Goal: Task Accomplishment & Management: Manage account settings

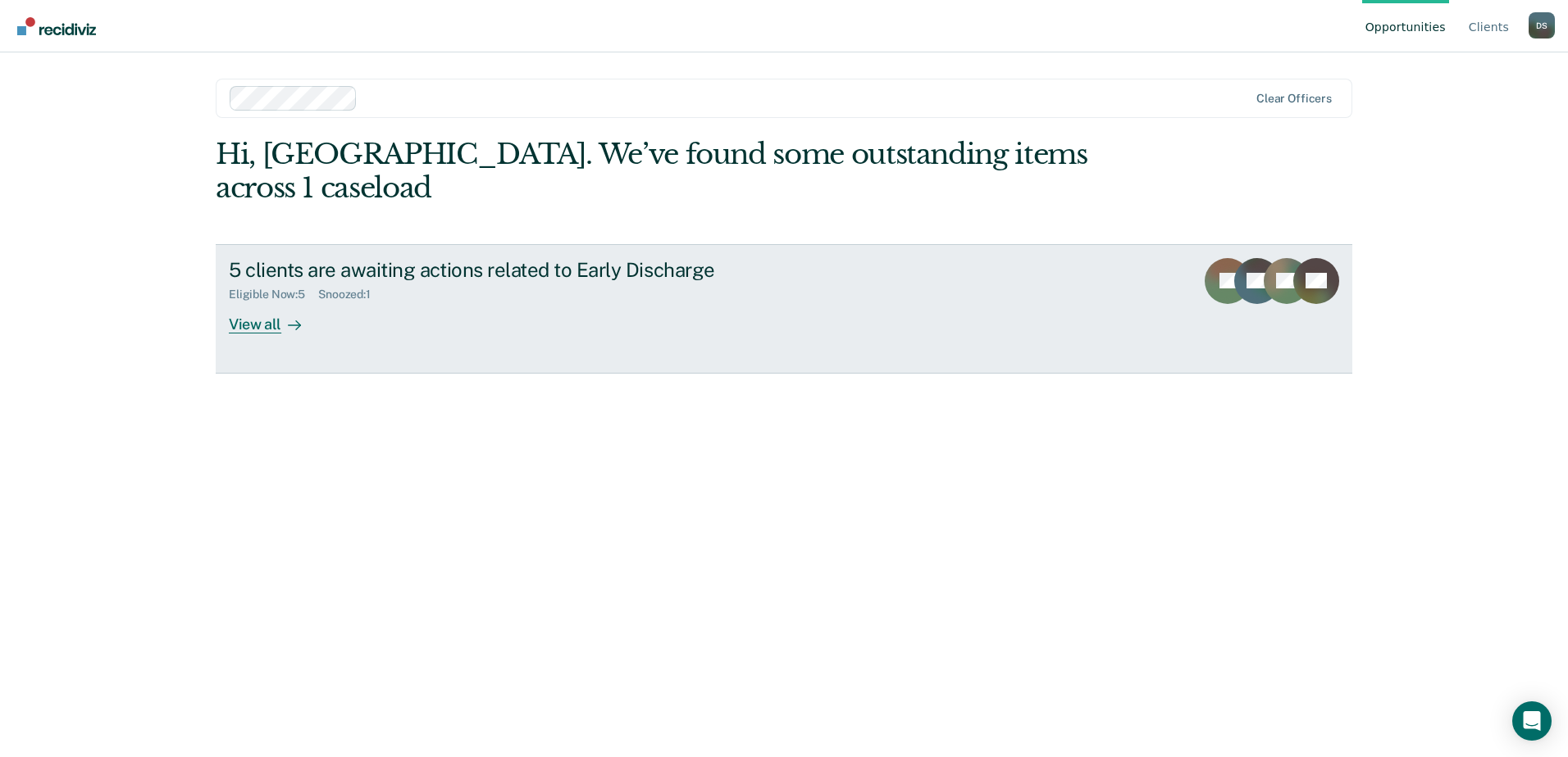
click at [260, 302] on div "View all" at bounding box center [274, 317] width 92 height 32
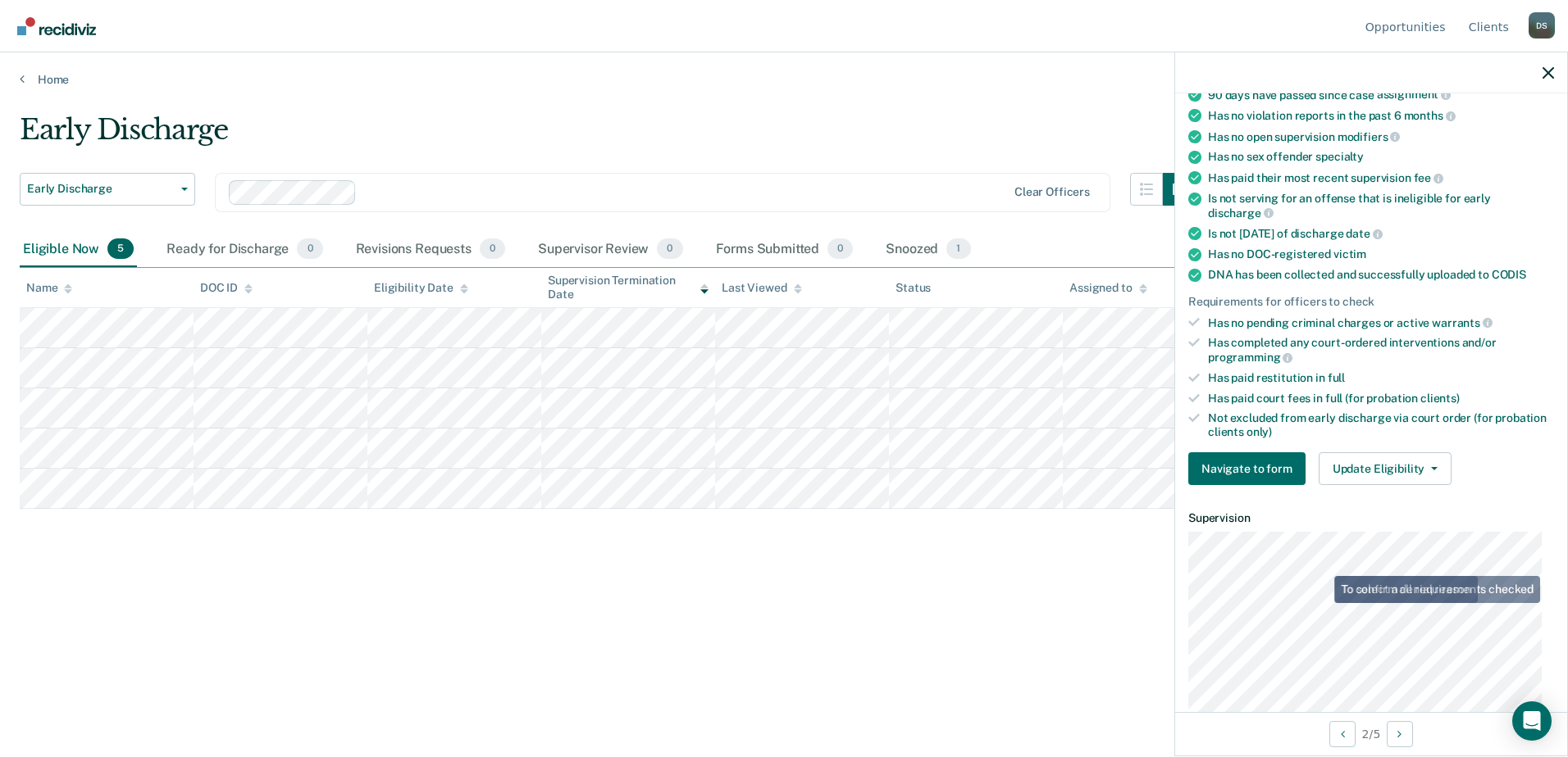
scroll to position [328, 0]
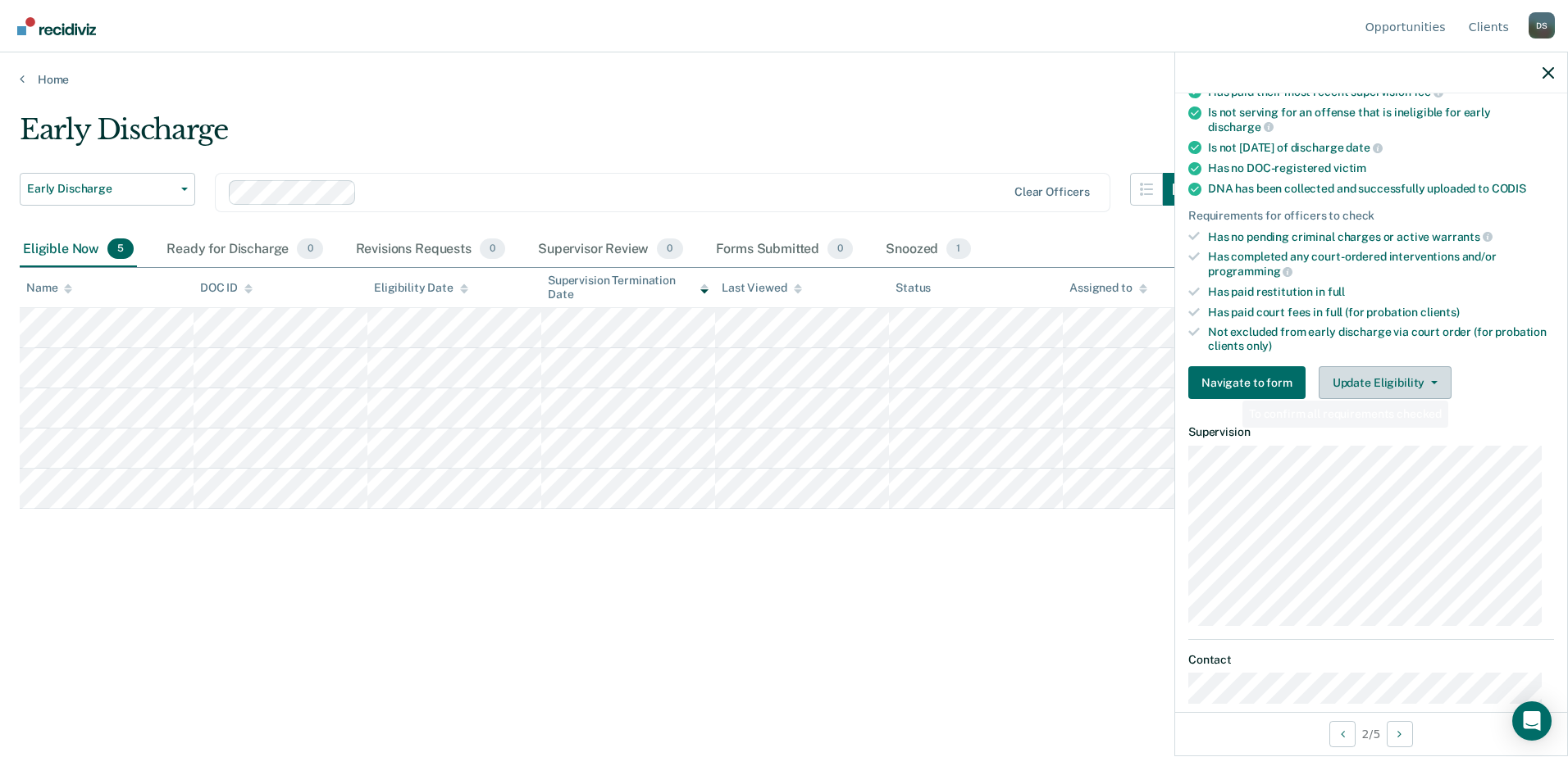
click at [1449, 380] on div "Navigate to form Update Eligibility Submit for Supervisor Approval Mark as Inel…" at bounding box center [1371, 383] width 365 height 33
click at [1433, 380] on button "Update Eligibility" at bounding box center [1384, 383] width 133 height 33
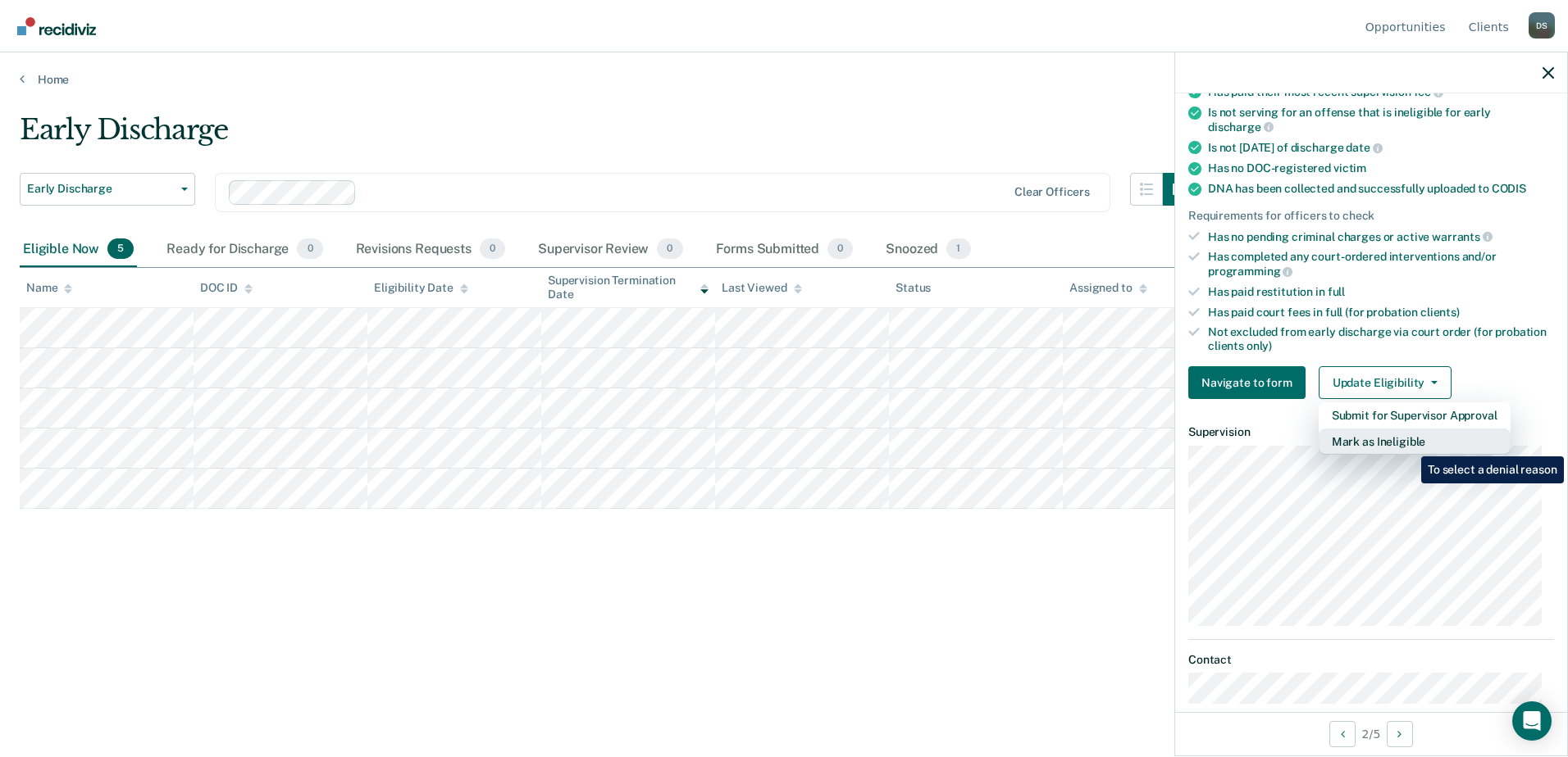
click at [1409, 444] on button "Mark as Ineligible" at bounding box center [1414, 441] width 192 height 27
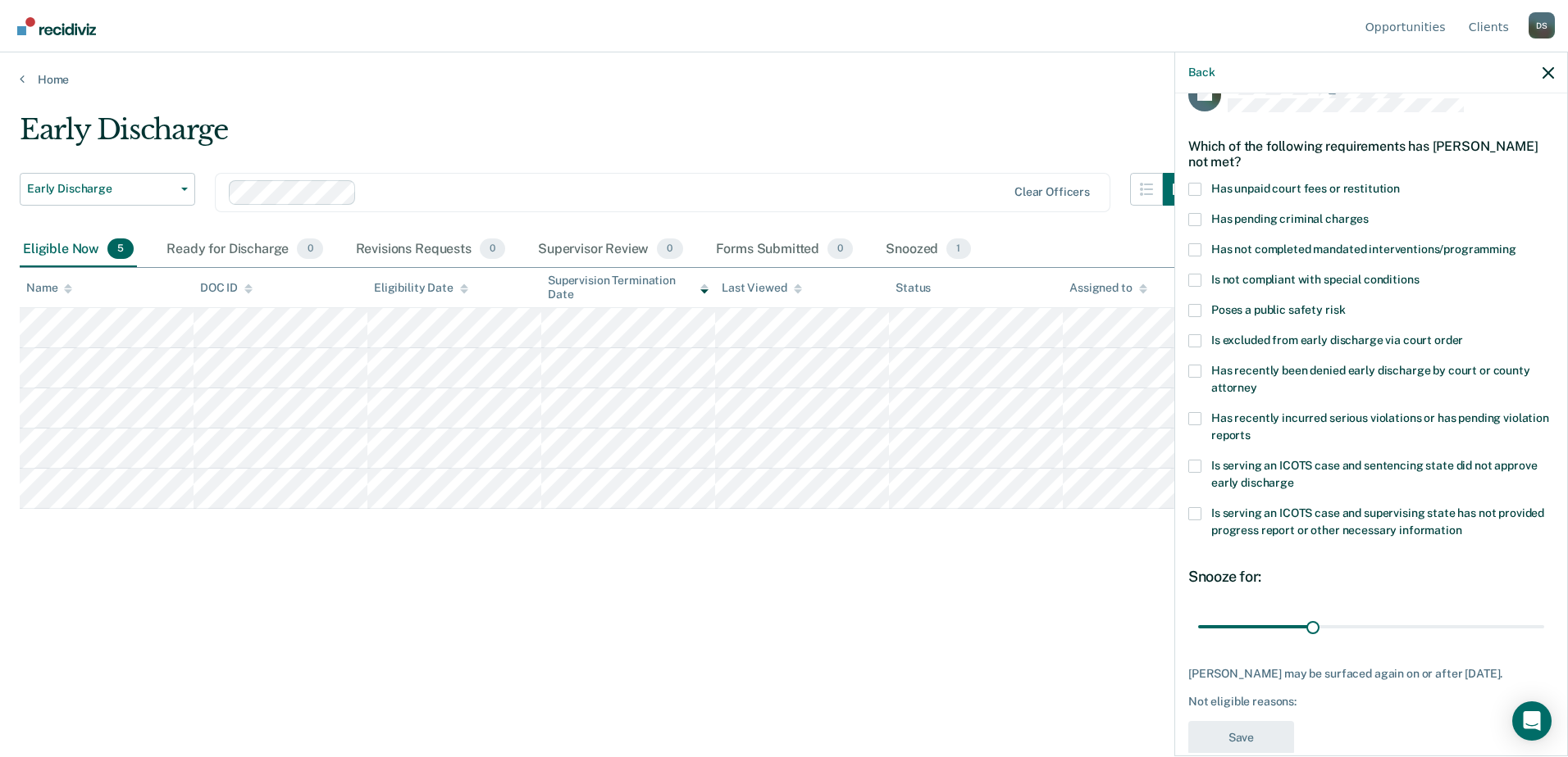
scroll to position [65, 0]
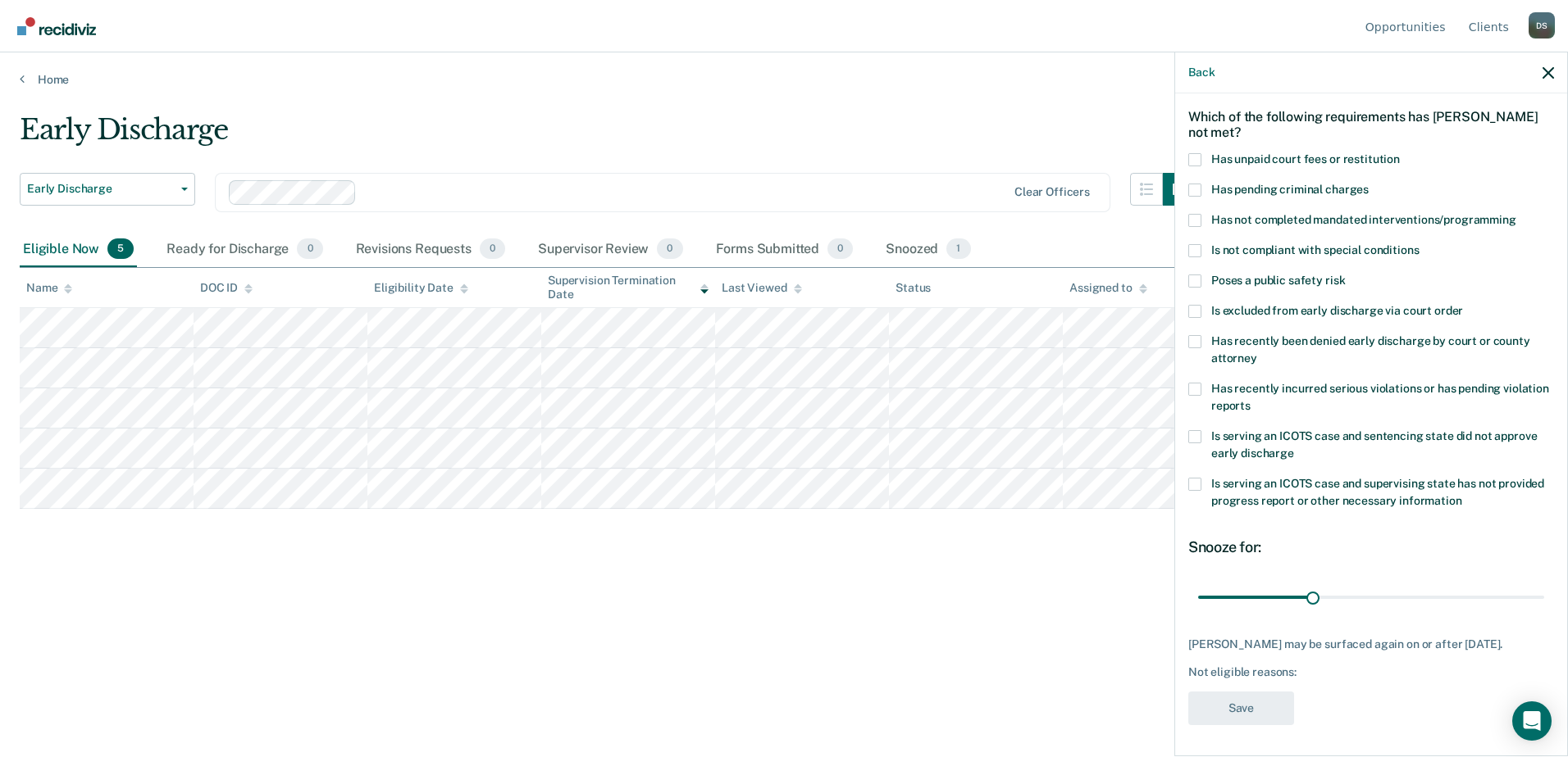
click at [1200, 157] on span at bounding box center [1194, 160] width 13 height 13
click at [1400, 153] on input "Has unpaid court fees or restitution" at bounding box center [1400, 153] width 0 height 0
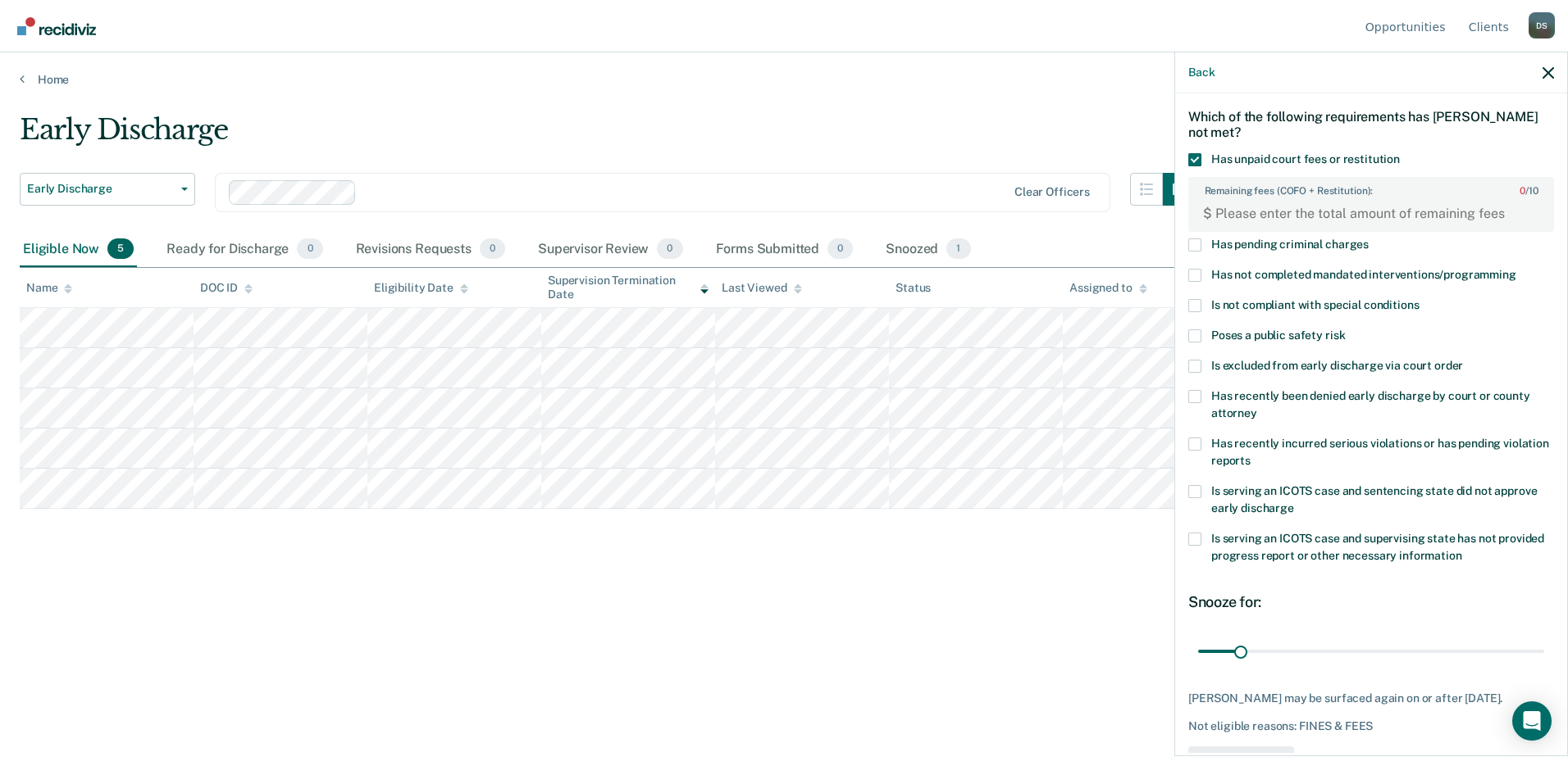
click at [1194, 148] on div "Which of the following requirements has [PERSON_NAME] not met?" at bounding box center [1371, 125] width 365 height 58
click at [1198, 157] on span at bounding box center [1194, 160] width 13 height 13
click at [1400, 153] on input "Has unpaid court fees or restitution" at bounding box center [1400, 153] width 0 height 0
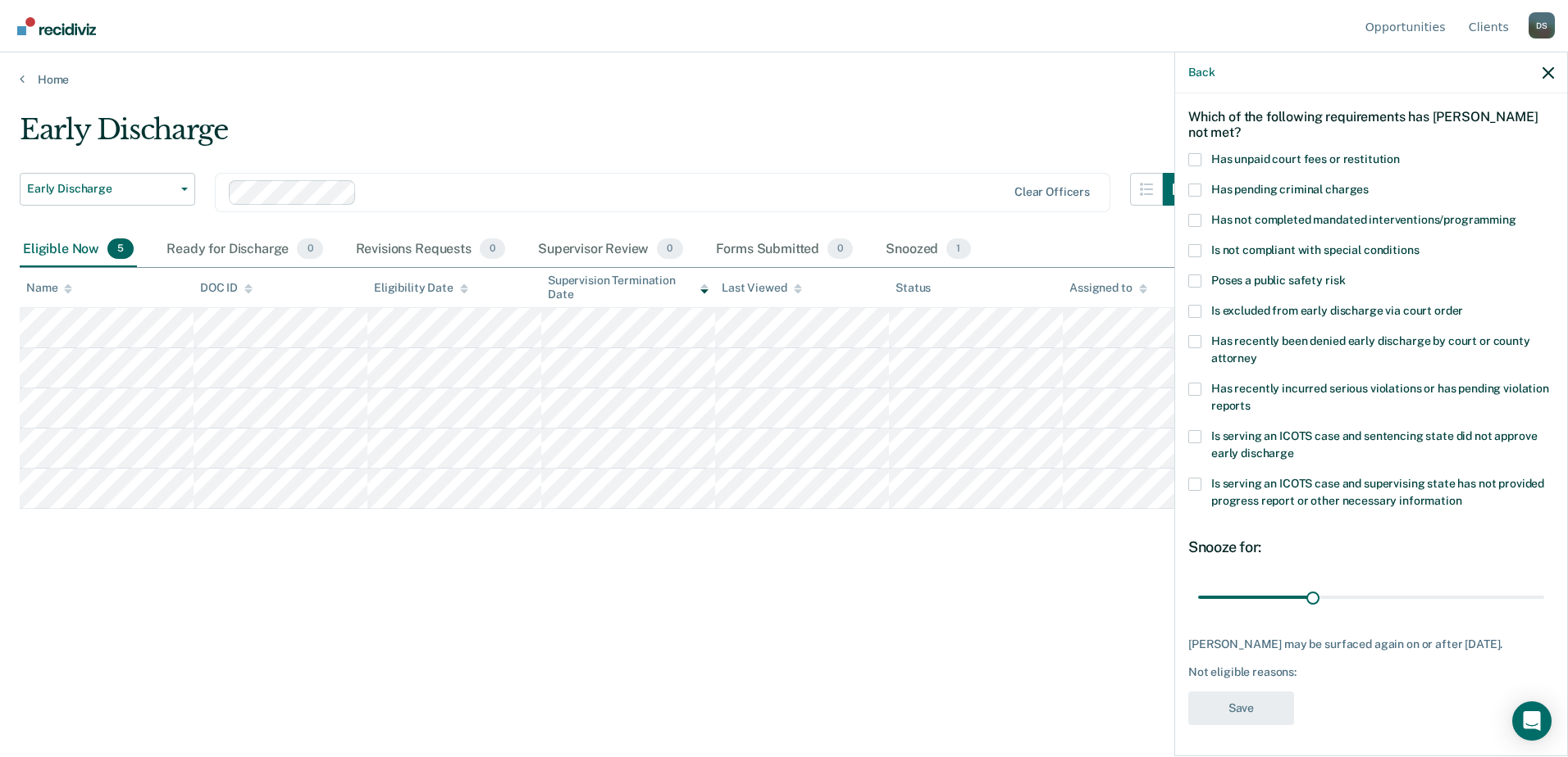
click at [1193, 161] on span at bounding box center [1194, 160] width 13 height 13
click at [1400, 153] on input "Has unpaid court fees or restitution" at bounding box center [1400, 153] width 0 height 0
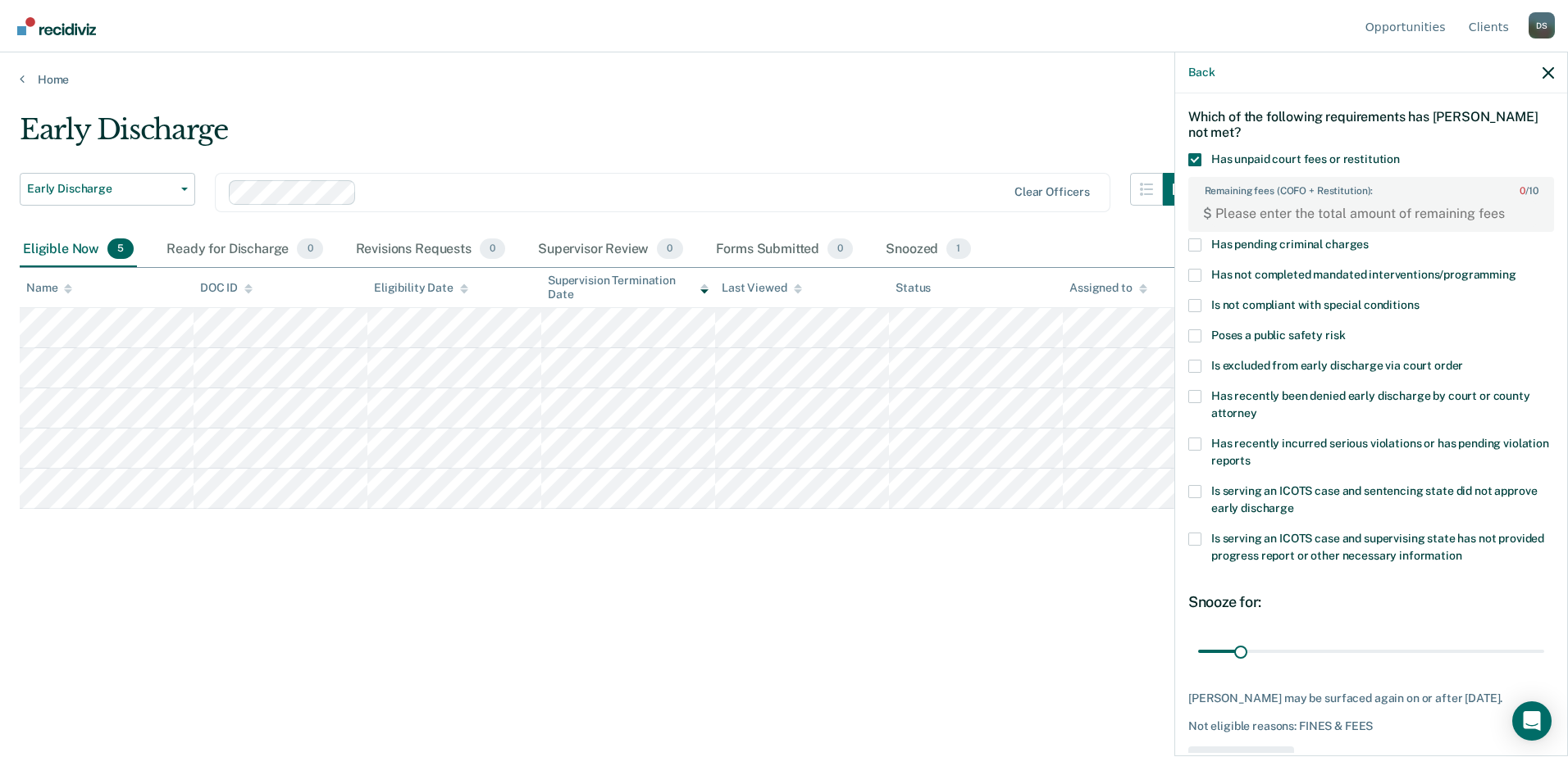
click at [1189, 250] on label "Has pending criminal charges" at bounding box center [1371, 247] width 365 height 17
click at [1369, 239] on input "Has pending criminal charges" at bounding box center [1369, 239] width 0 height 0
click at [1190, 158] on span at bounding box center [1194, 160] width 13 height 13
click at [1400, 153] on input "Has unpaid court fees or restitution" at bounding box center [1400, 153] width 0 height 0
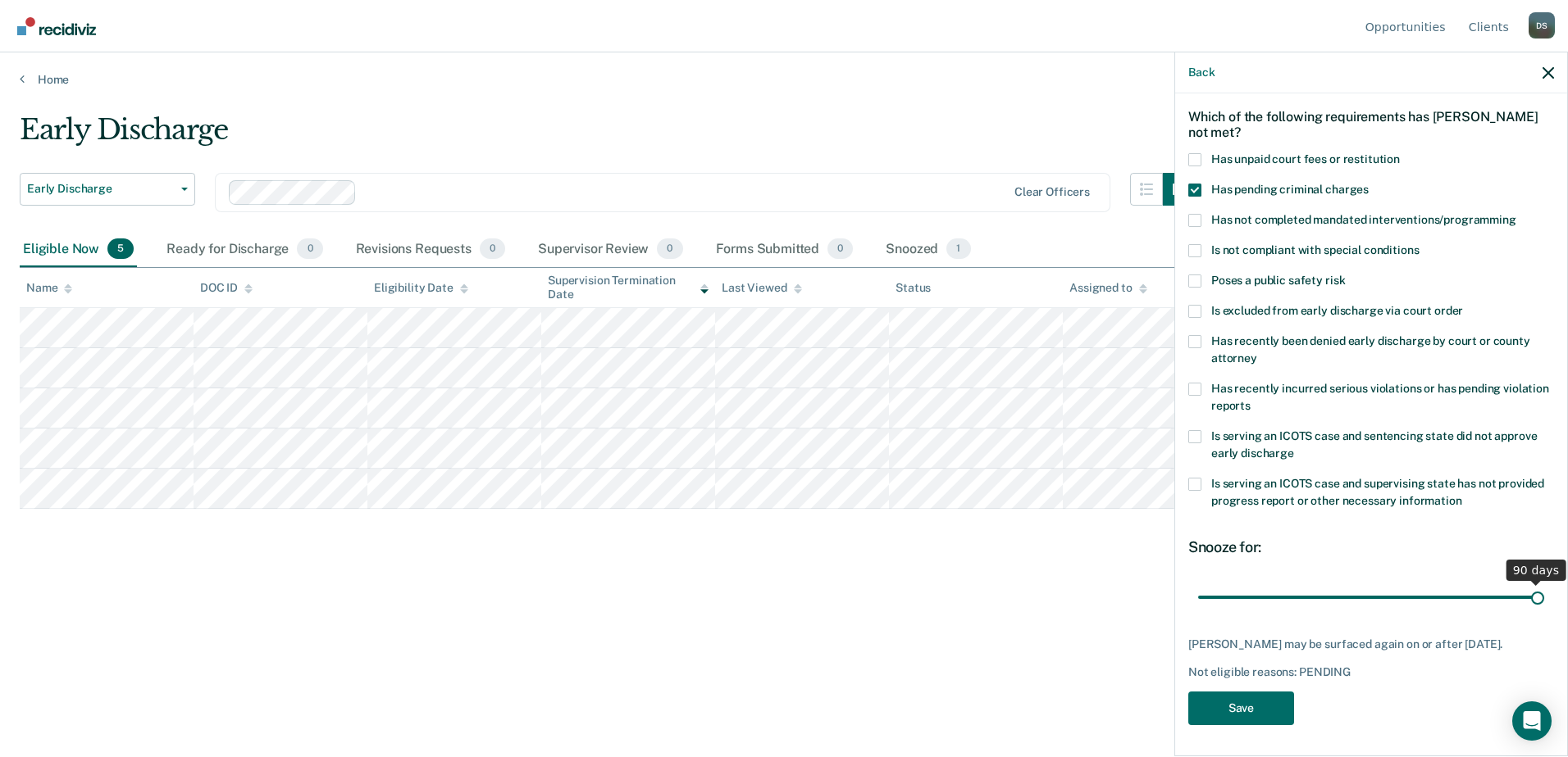
drag, startPoint x: 1306, startPoint y: 600, endPoint x: 1544, endPoint y: 611, distance: 238.3
click at [1544, 611] on input "range" at bounding box center [1371, 596] width 346 height 28
click at [1199, 161] on span at bounding box center [1194, 160] width 13 height 13
click at [1400, 153] on input "Has unpaid court fees or restitution" at bounding box center [1400, 153] width 0 height 0
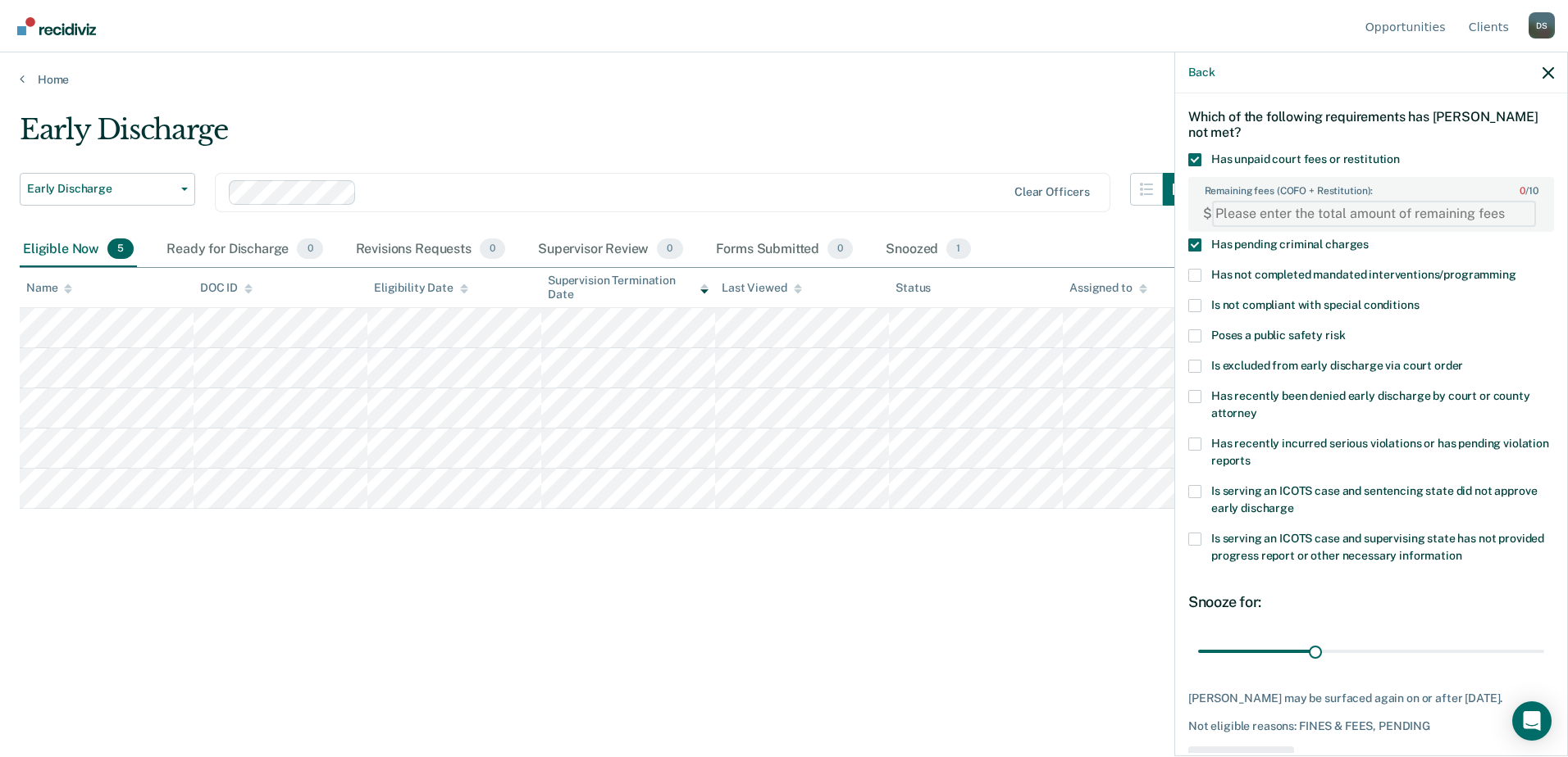
click at [1262, 206] on FEESReasonInput "Remaining fees (COFO + Restitution): 0 / 10" at bounding box center [1373, 214] width 324 height 27
drag, startPoint x: 1309, startPoint y: 644, endPoint x: 1549, endPoint y: 626, distance: 240.7
click at [1544, 637] on input "range" at bounding box center [1371, 651] width 346 height 28
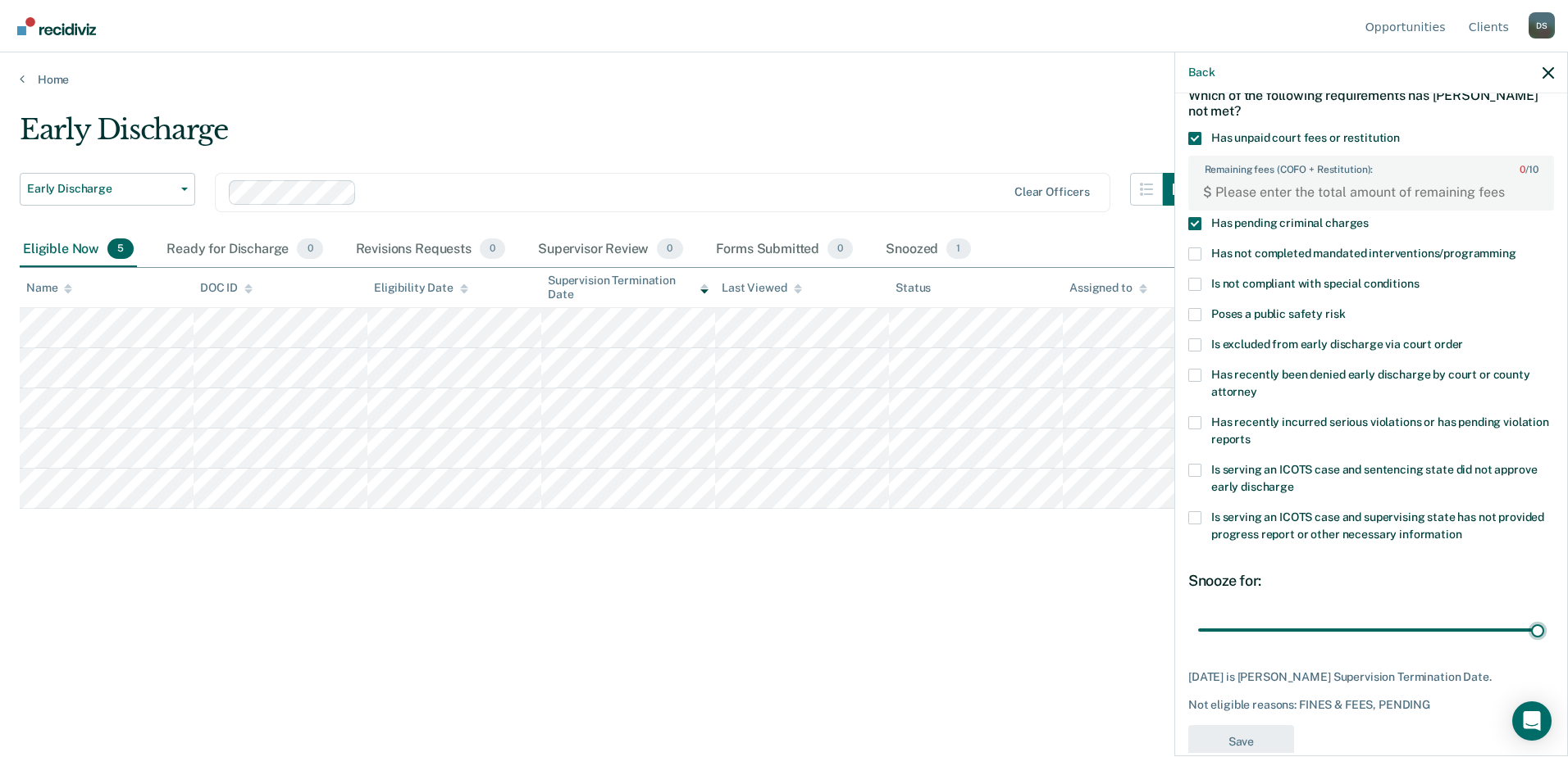
scroll to position [119, 0]
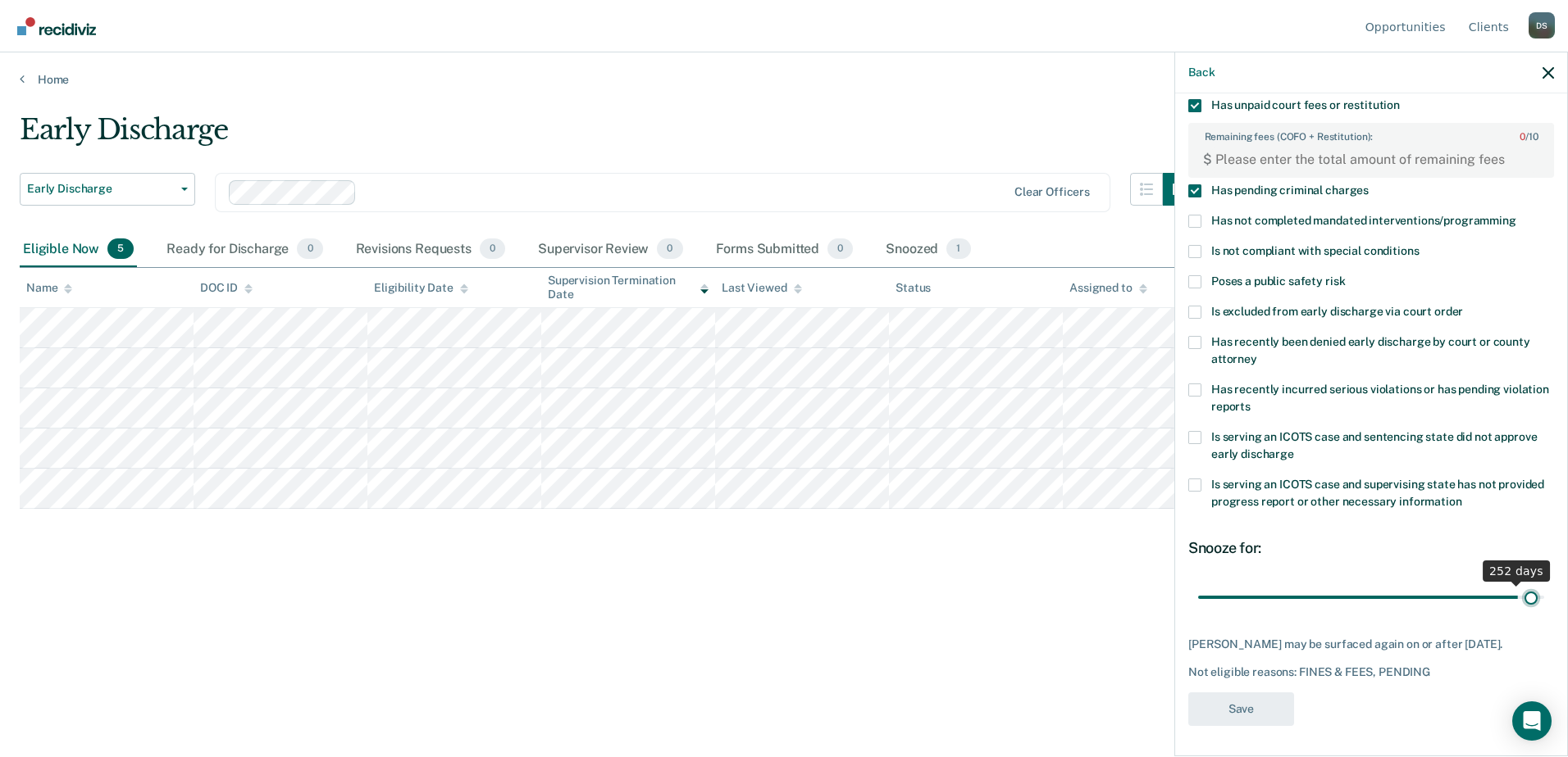
type input "268"
drag, startPoint x: 1525, startPoint y: 596, endPoint x: 1551, endPoint y: 611, distance: 30.0
click at [1544, 611] on input "range" at bounding box center [1371, 596] width 346 height 28
drag, startPoint x: 1523, startPoint y: 600, endPoint x: 1537, endPoint y: 600, distance: 14.0
click at [1537, 600] on input "range" at bounding box center [1371, 596] width 346 height 28
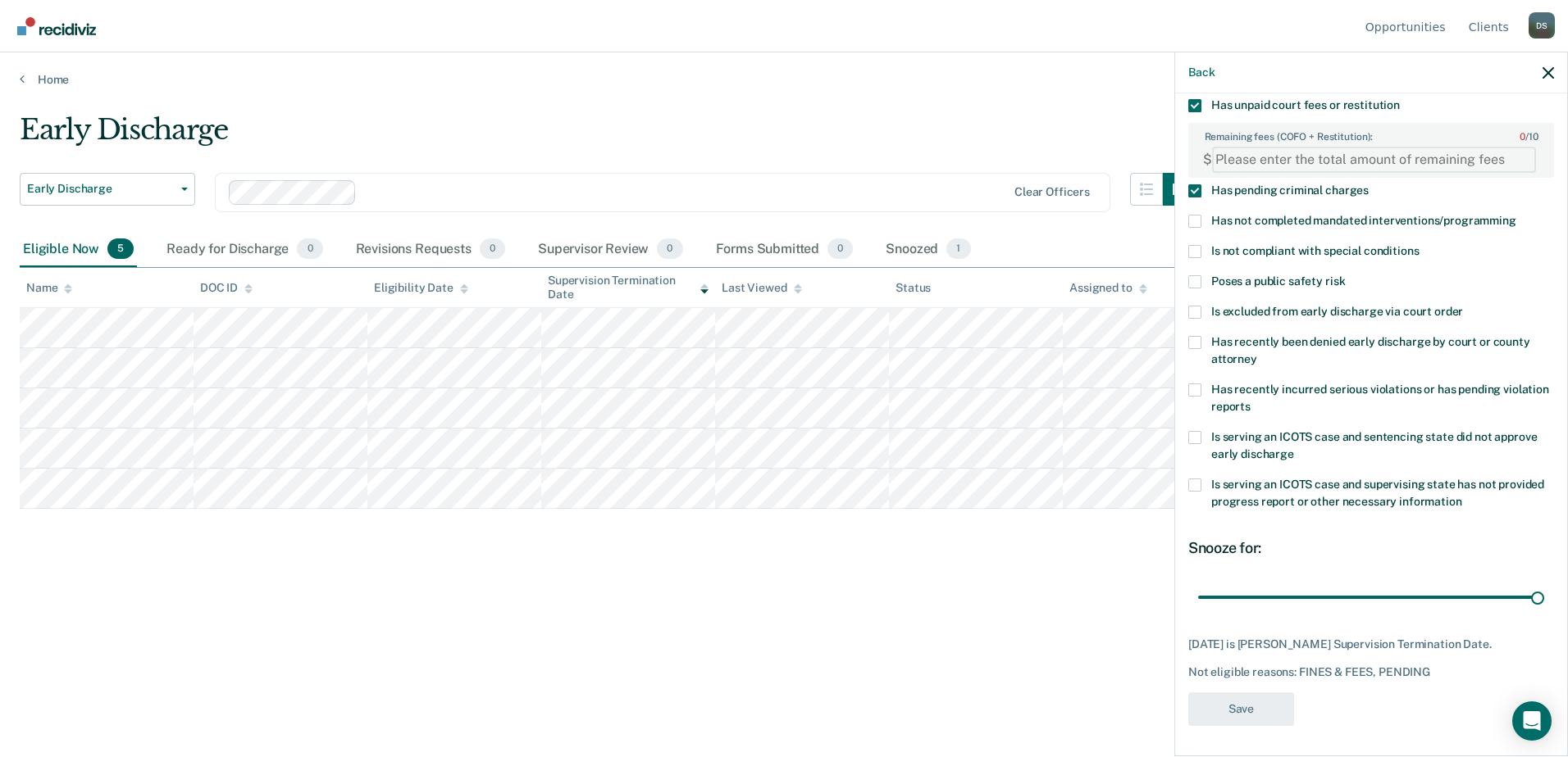
click at [1240, 150] on FEESReasonInput "Remaining fees (COFO + Restitution): 0 / 10" at bounding box center [1373, 160] width 324 height 27
type FEESReasonInput "7115.70"
click at [1228, 714] on button "Save" at bounding box center [1240, 709] width 106 height 34
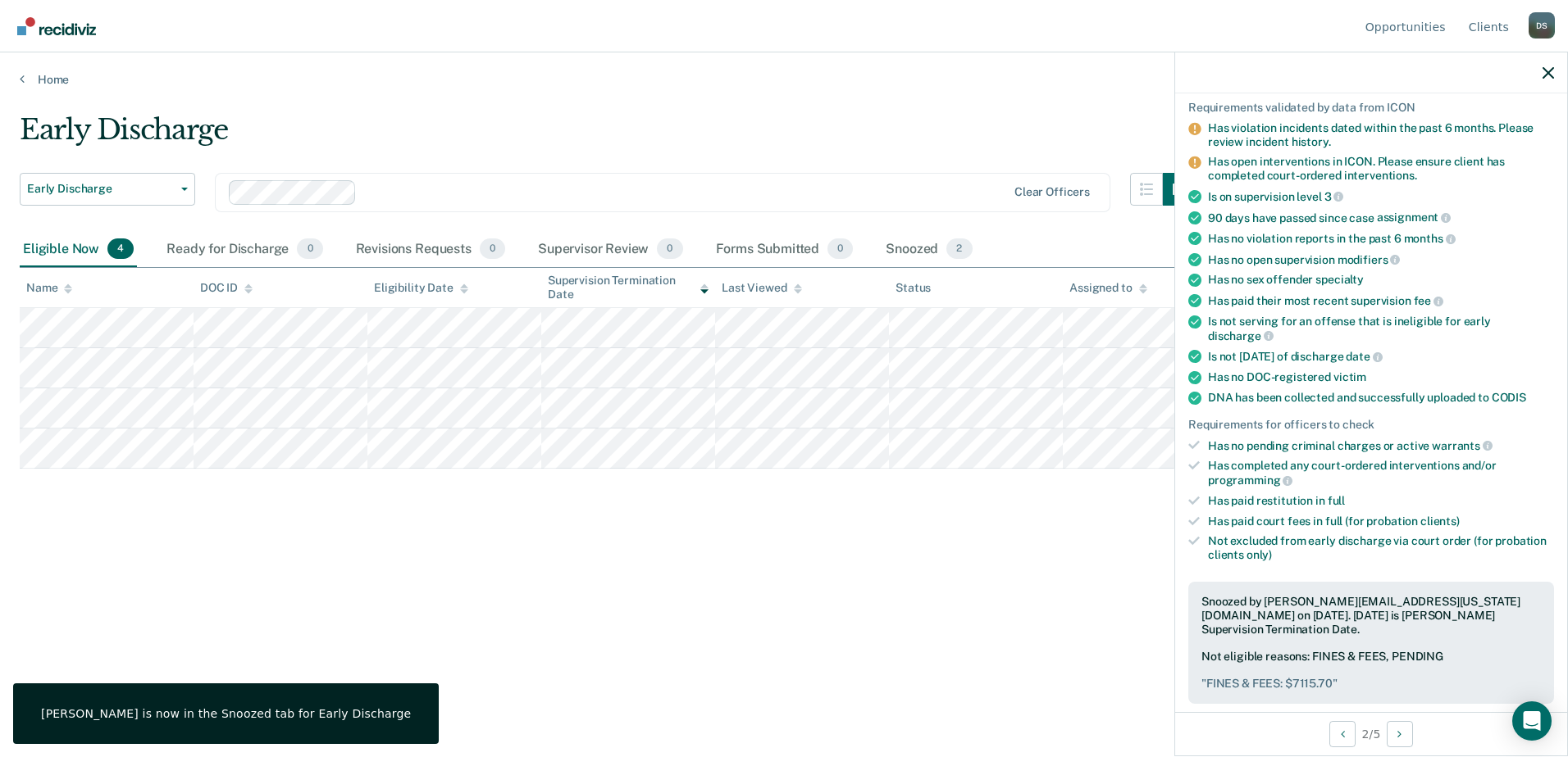
click at [811, 651] on div "Early Discharge Early Discharge Early Discharge Clear officers Eligible Now 4 R…" at bounding box center [783, 399] width 1529 height 573
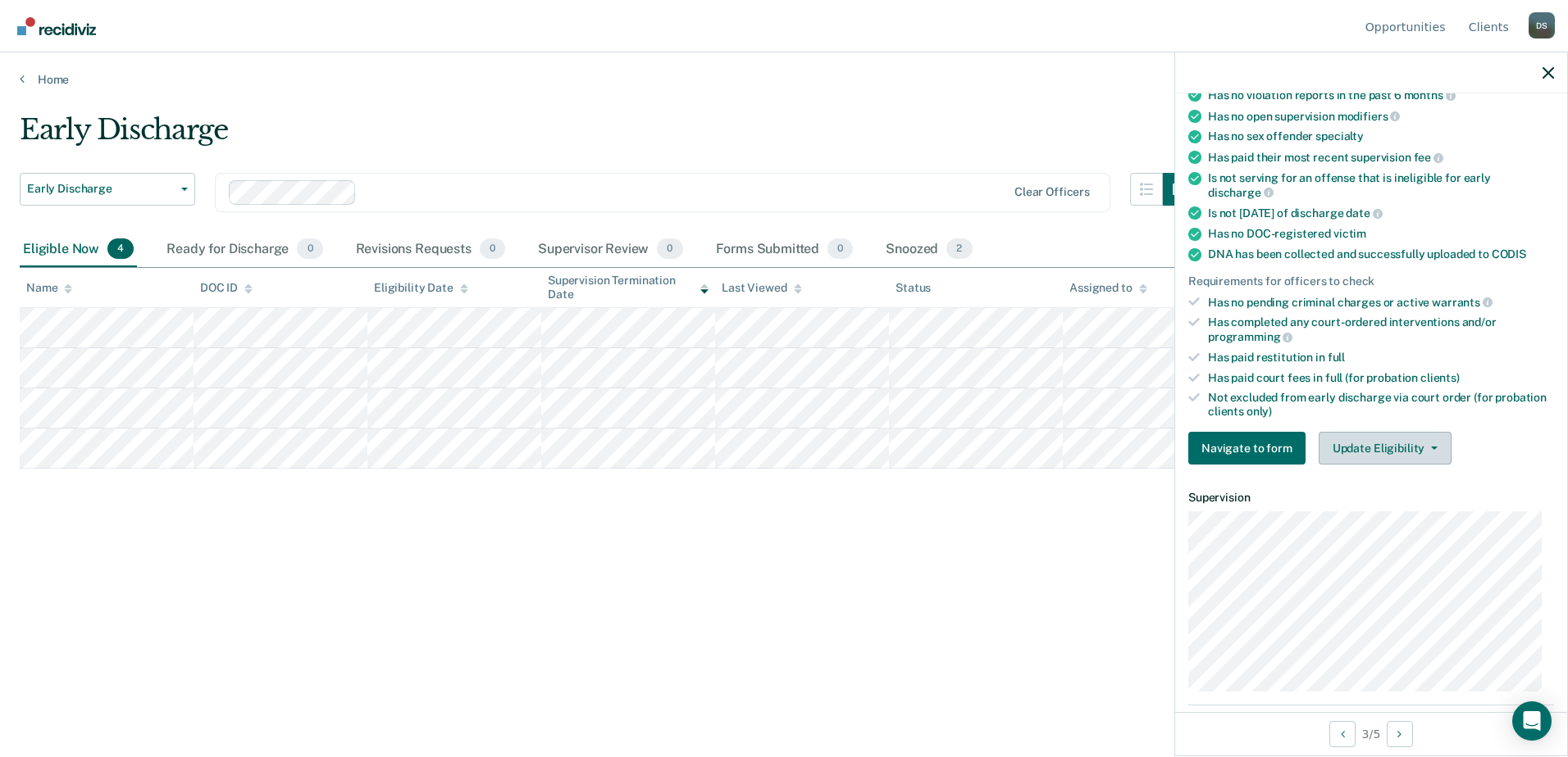
scroll to position [283, 0]
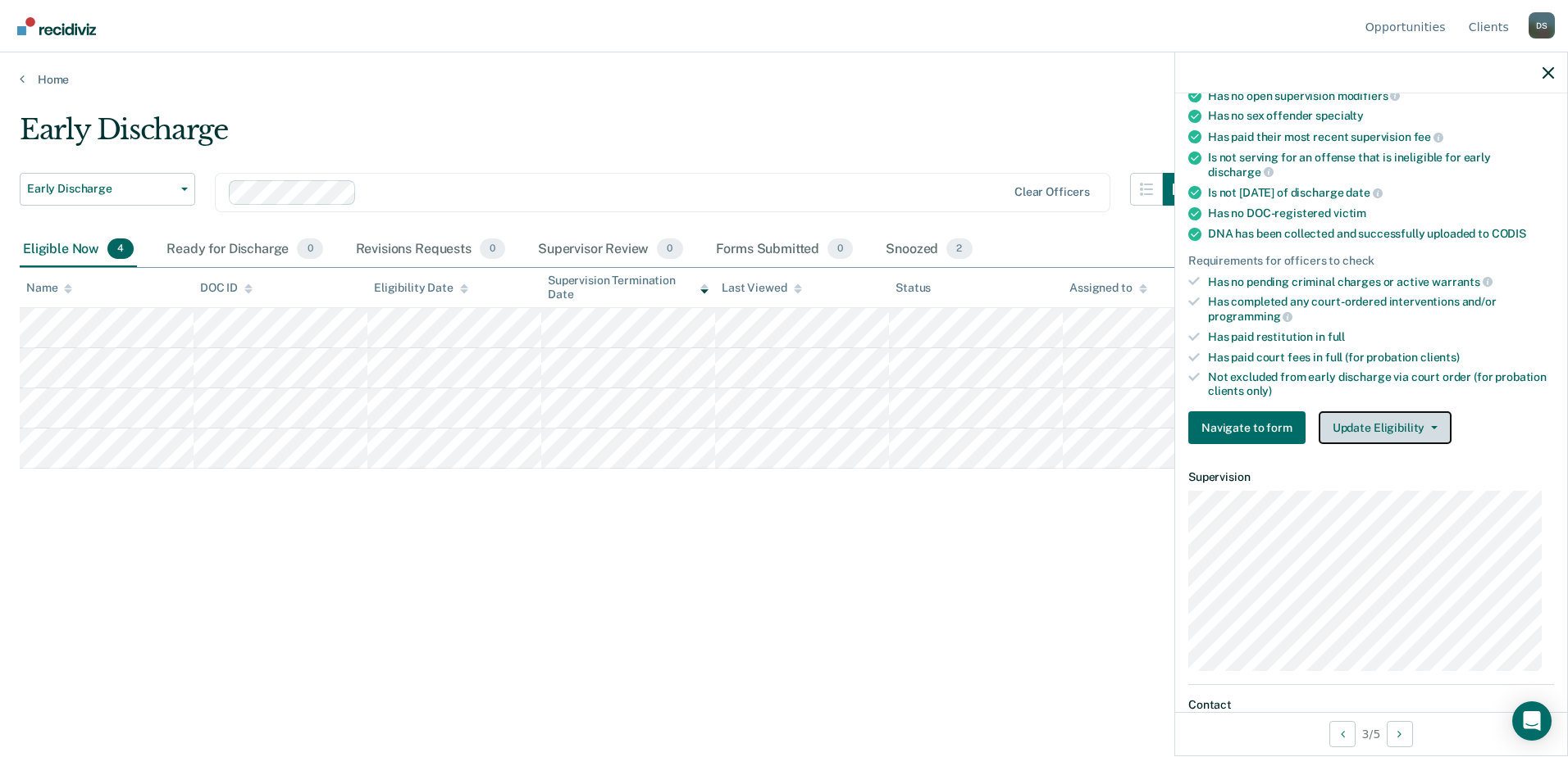
click at [1425, 427] on span "button" at bounding box center [1431, 429] width 13 height 4
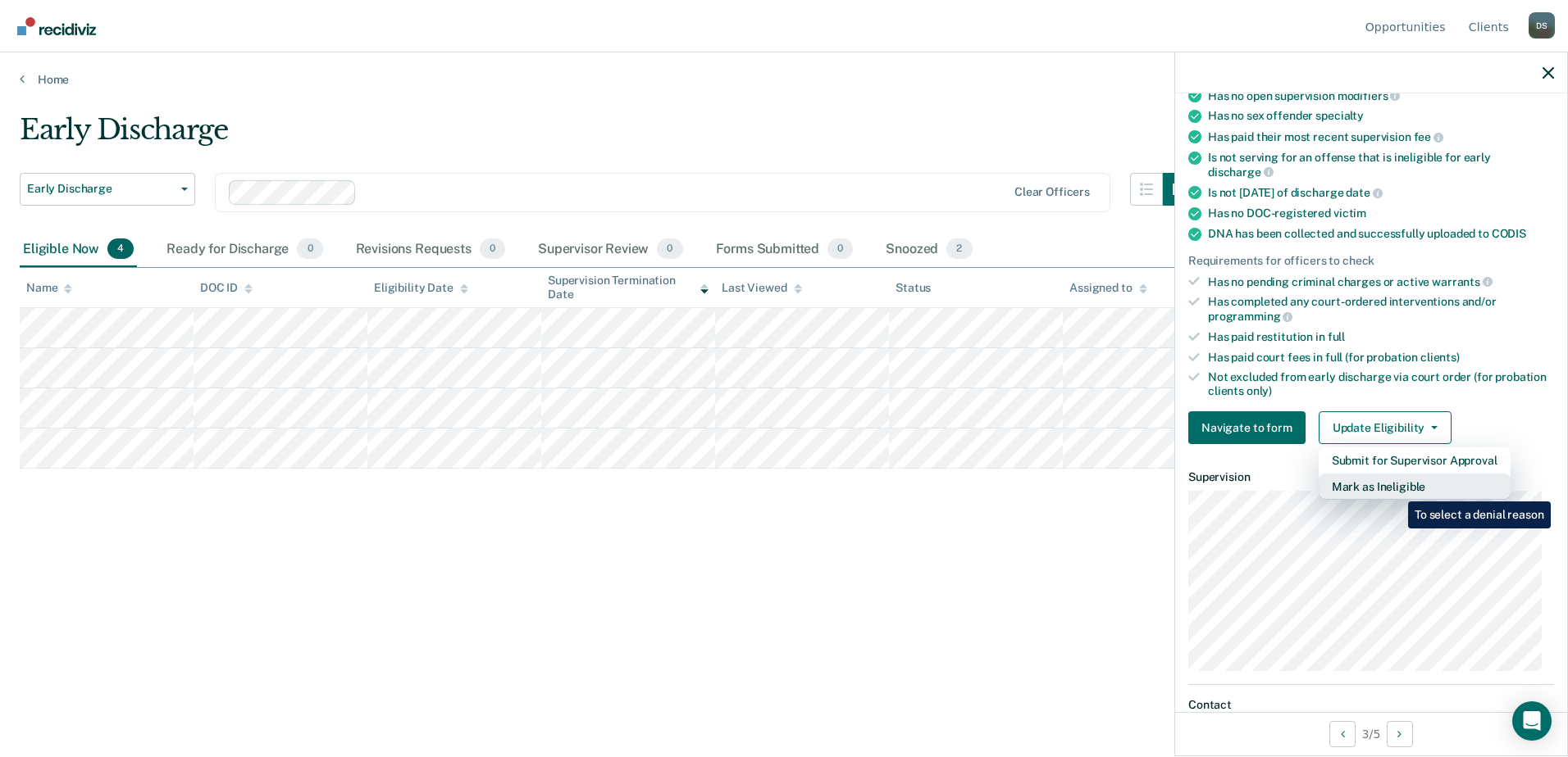
click at [1395, 489] on button "Mark as Ineligible" at bounding box center [1414, 486] width 192 height 27
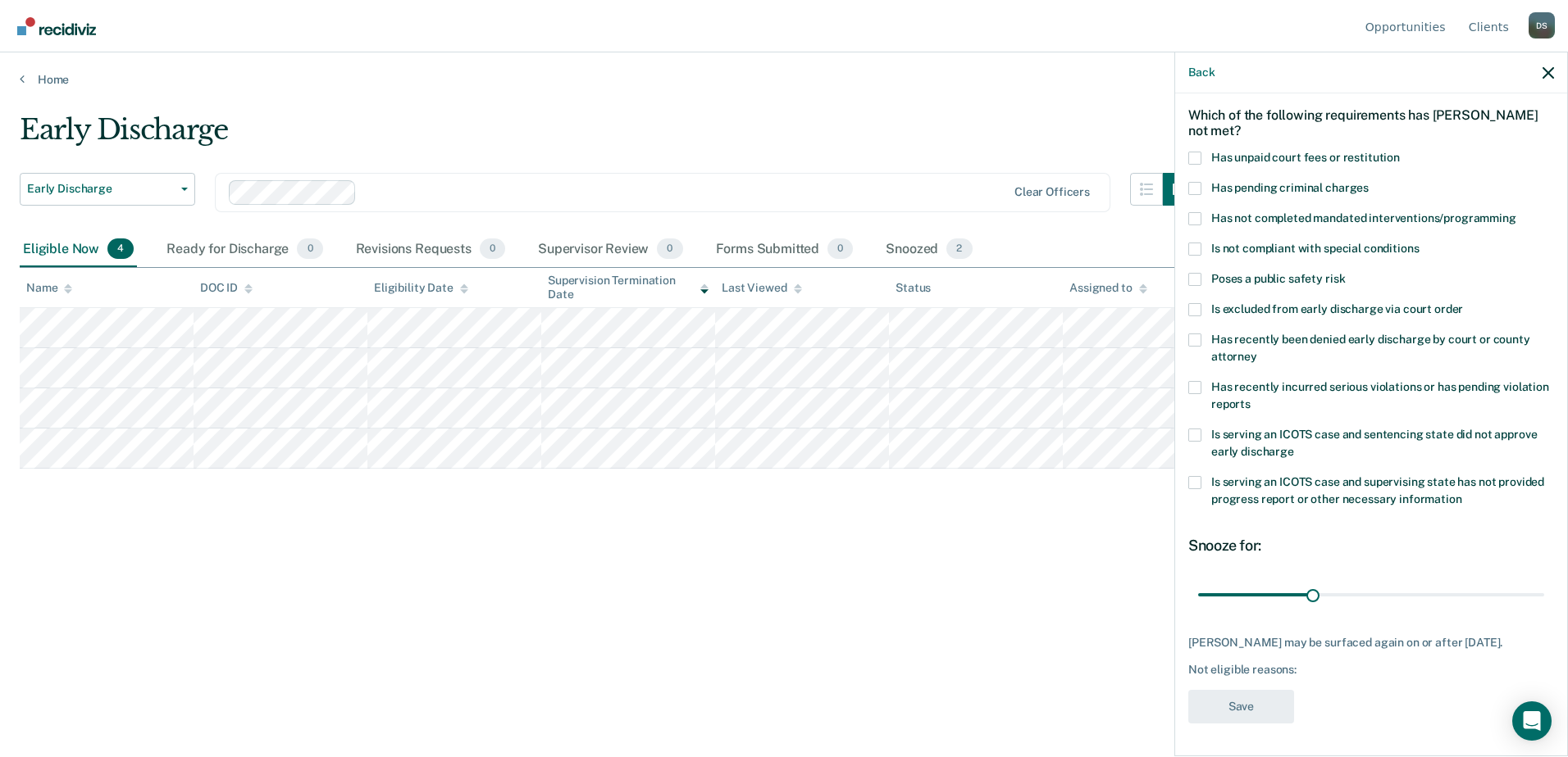
scroll to position [79, 0]
click at [1194, 212] on span at bounding box center [1194, 218] width 13 height 13
click at [1517, 212] on input "Has not completed mandated interventions/programming" at bounding box center [1517, 212] width 0 height 0
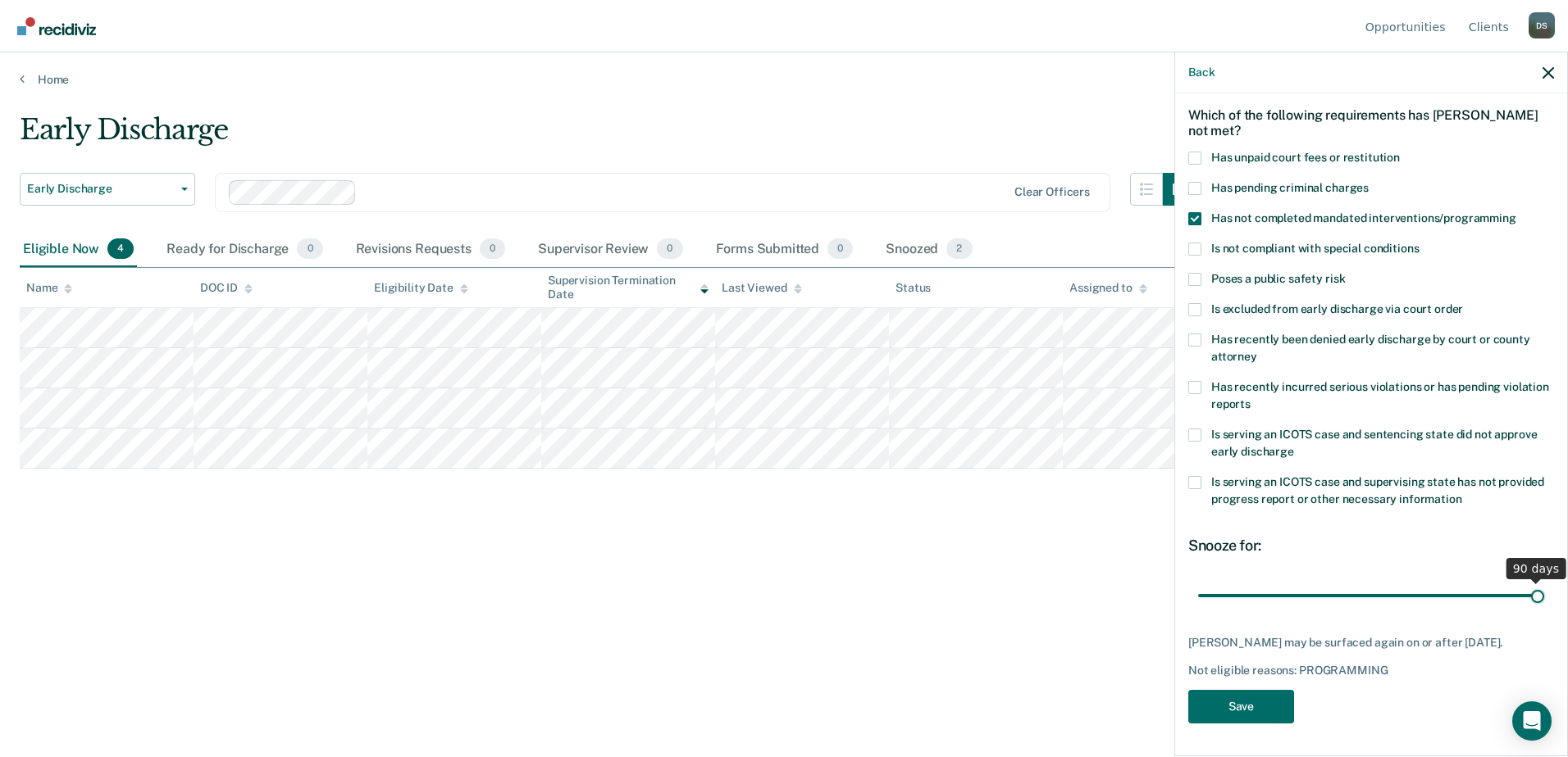
drag, startPoint x: 1306, startPoint y: 580, endPoint x: 1545, endPoint y: 589, distance: 239.2
click at [1544, 589] on input "range" at bounding box center [1371, 595] width 346 height 28
drag, startPoint x: 1529, startPoint y: 584, endPoint x: 1554, endPoint y: 588, distance: 25.3
click at [1544, 588] on input "range" at bounding box center [1371, 595] width 346 height 28
type input "90"
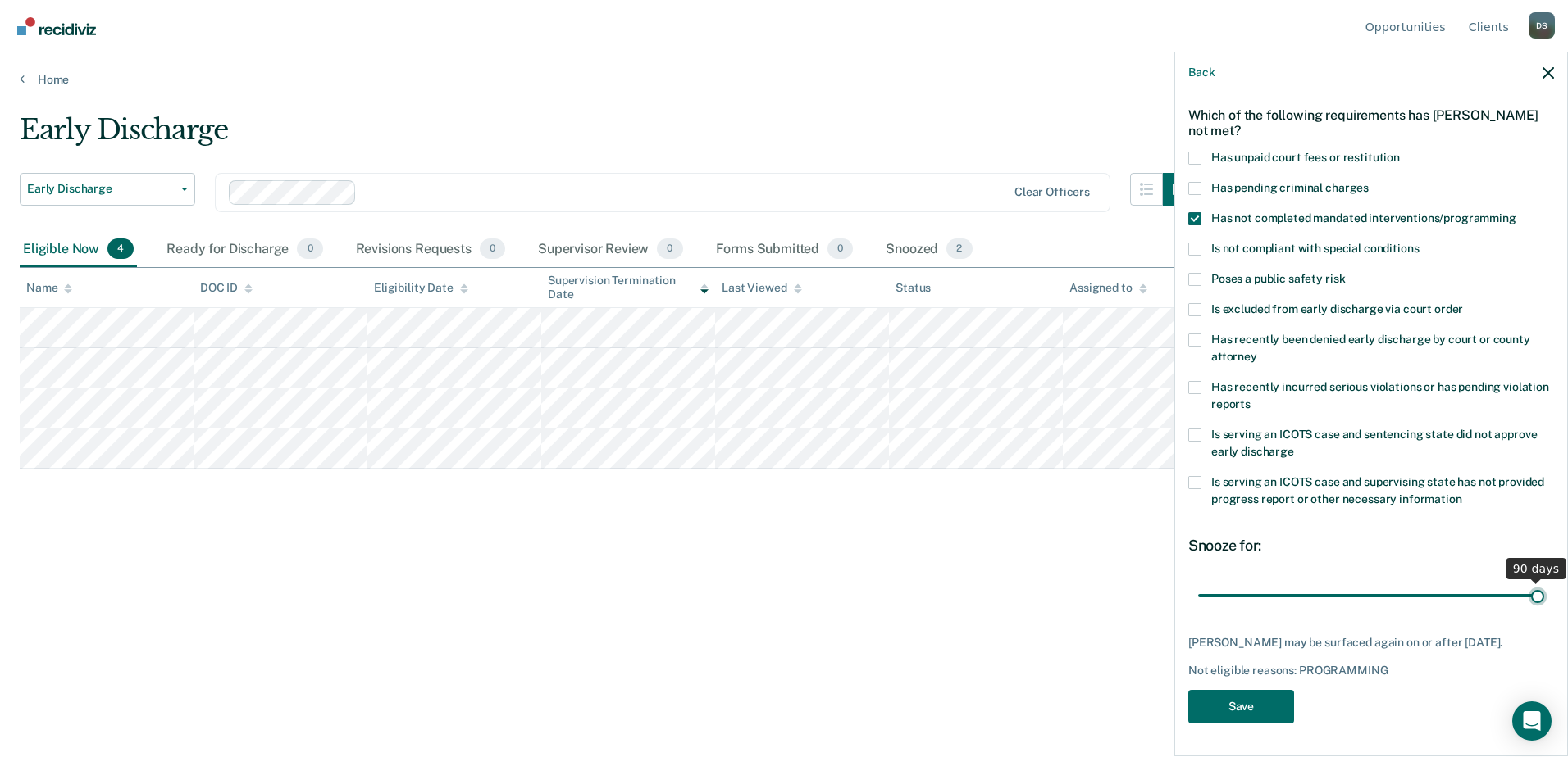
drag, startPoint x: 1530, startPoint y: 580, endPoint x: 1686, endPoint y: 582, distance: 156.0
click at [1544, 582] on input "range" at bounding box center [1371, 595] width 346 height 28
drag, startPoint x: 1529, startPoint y: 583, endPoint x: 1541, endPoint y: 574, distance: 15.0
click at [1541, 581] on input "range" at bounding box center [1371, 595] width 346 height 28
click at [1234, 713] on button "Save" at bounding box center [1240, 707] width 106 height 34
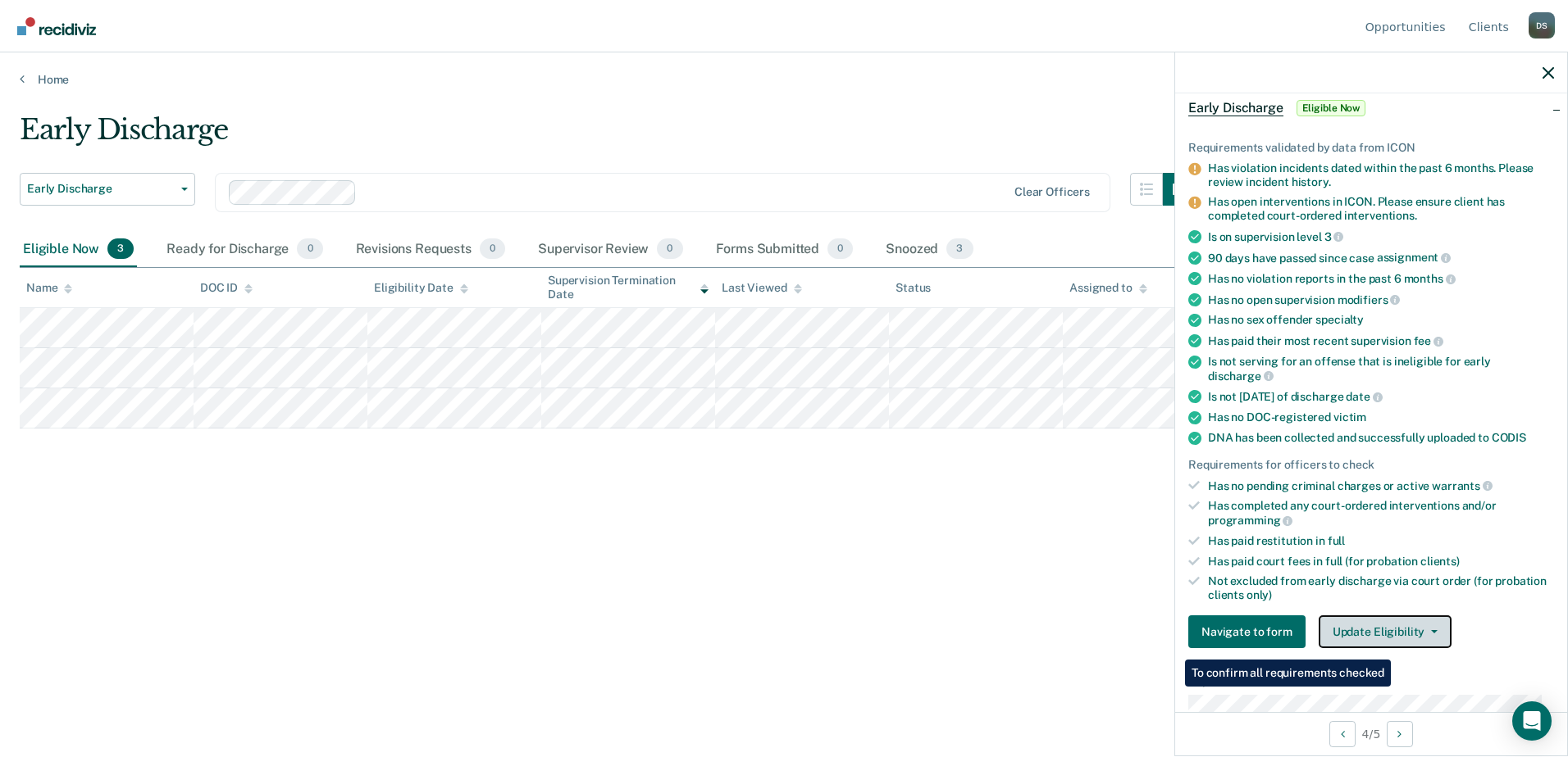
click at [1395, 626] on button "Update Eligibility" at bounding box center [1384, 632] width 133 height 33
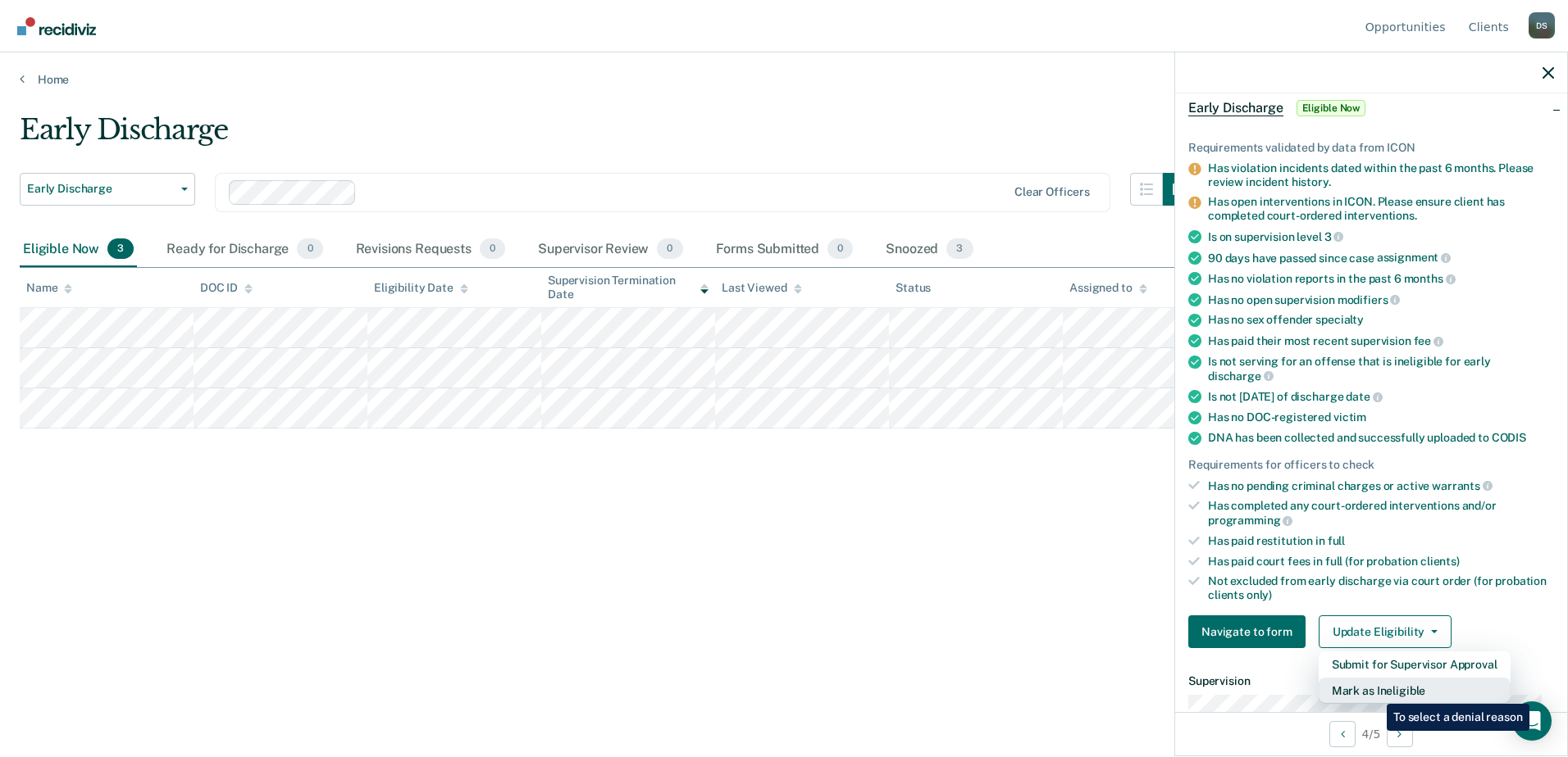
click at [1374, 692] on button "Mark as Ineligible" at bounding box center [1414, 691] width 192 height 27
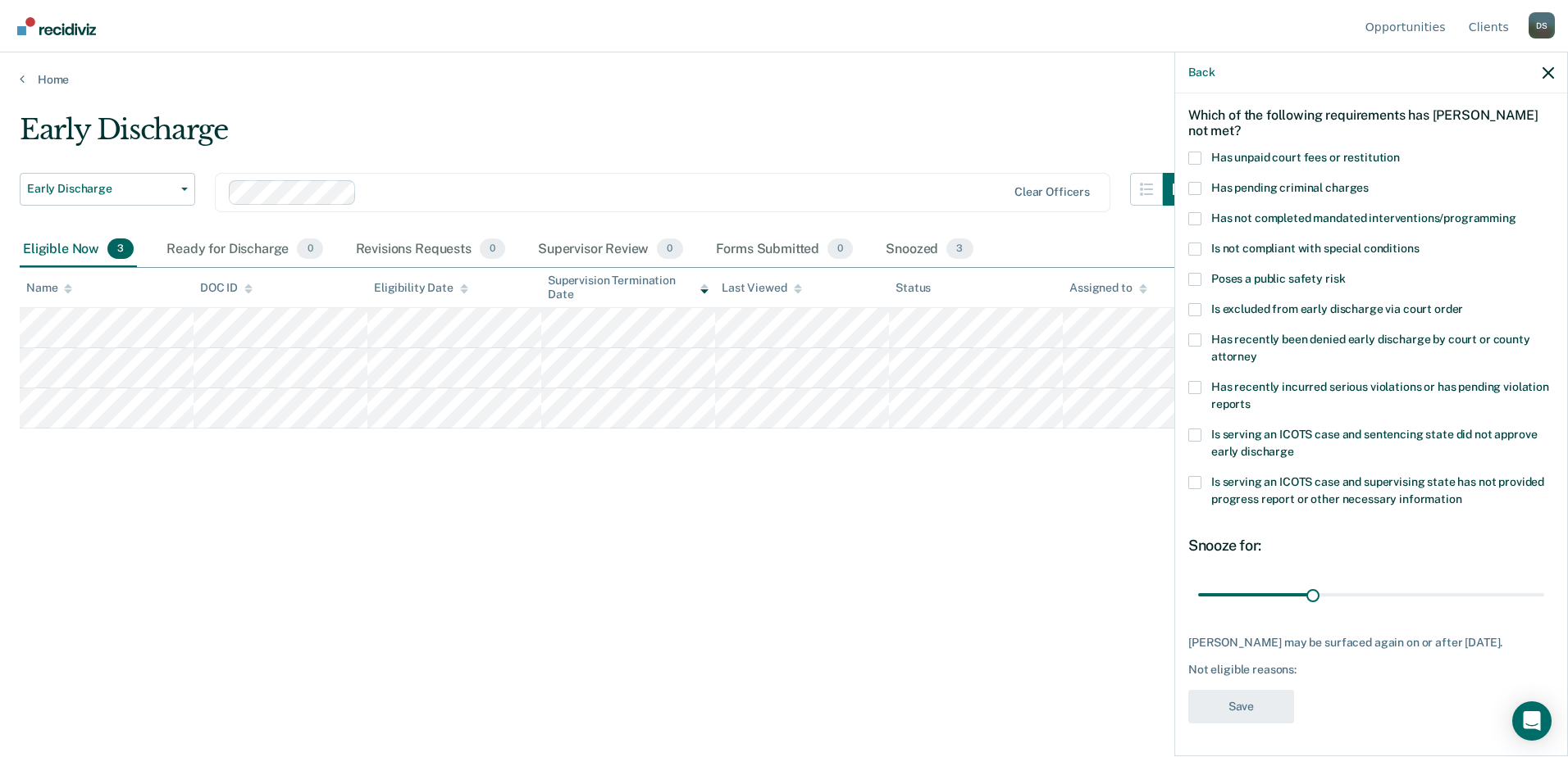
scroll to position [65, 0]
drag, startPoint x: 1313, startPoint y: 596, endPoint x: 1642, endPoint y: 598, distance: 329.0
click at [1544, 598] on input "range" at bounding box center [1371, 596] width 346 height 28
click at [1198, 161] on span at bounding box center [1194, 160] width 13 height 13
click at [1400, 153] on input "Has unpaid court fees or restitution" at bounding box center [1400, 153] width 0 height 0
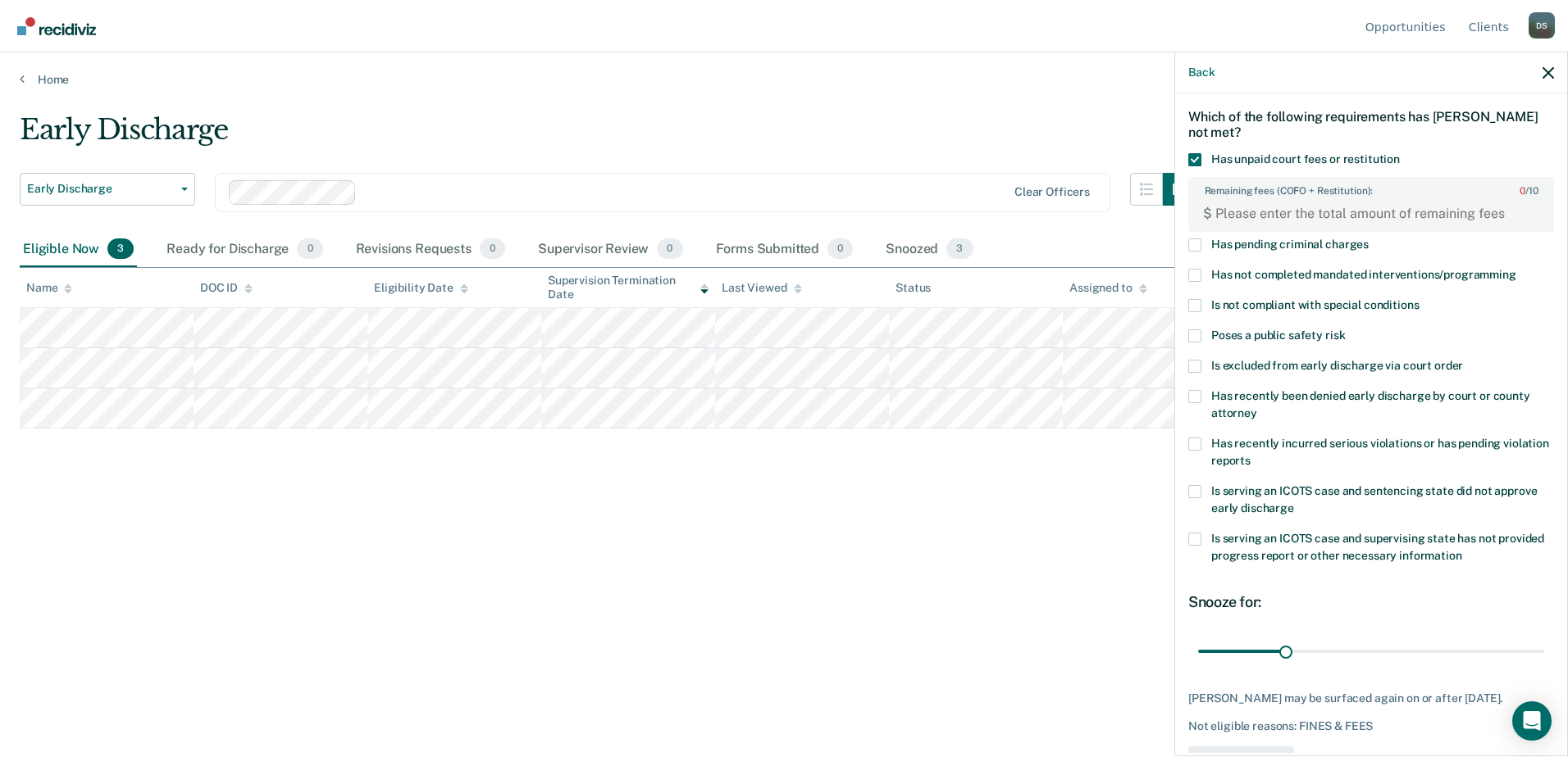
click at [1198, 161] on span at bounding box center [1194, 160] width 13 height 13
click at [1400, 153] on input "Has unpaid court fees or restitution" at bounding box center [1400, 153] width 0 height 0
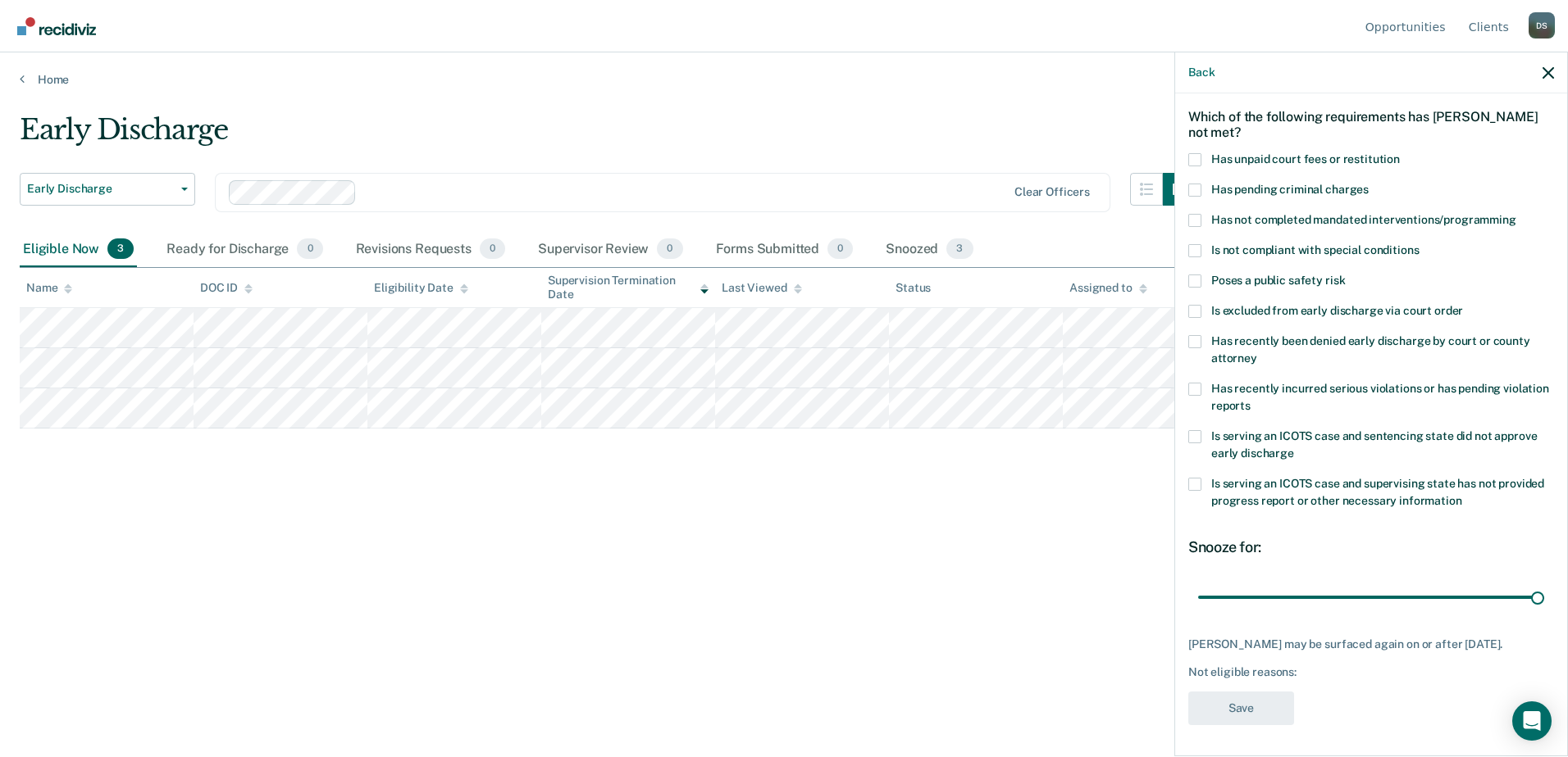
click at [1197, 209] on div "Has pending criminal charges" at bounding box center [1371, 198] width 365 height 30
click at [1195, 219] on span at bounding box center [1194, 220] width 13 height 13
click at [1517, 214] on input "Has not completed mandated interventions/programming" at bounding box center [1517, 214] width 0 height 0
type input "90"
drag, startPoint x: 1529, startPoint y: 595, endPoint x: 1658, endPoint y: 599, distance: 129.1
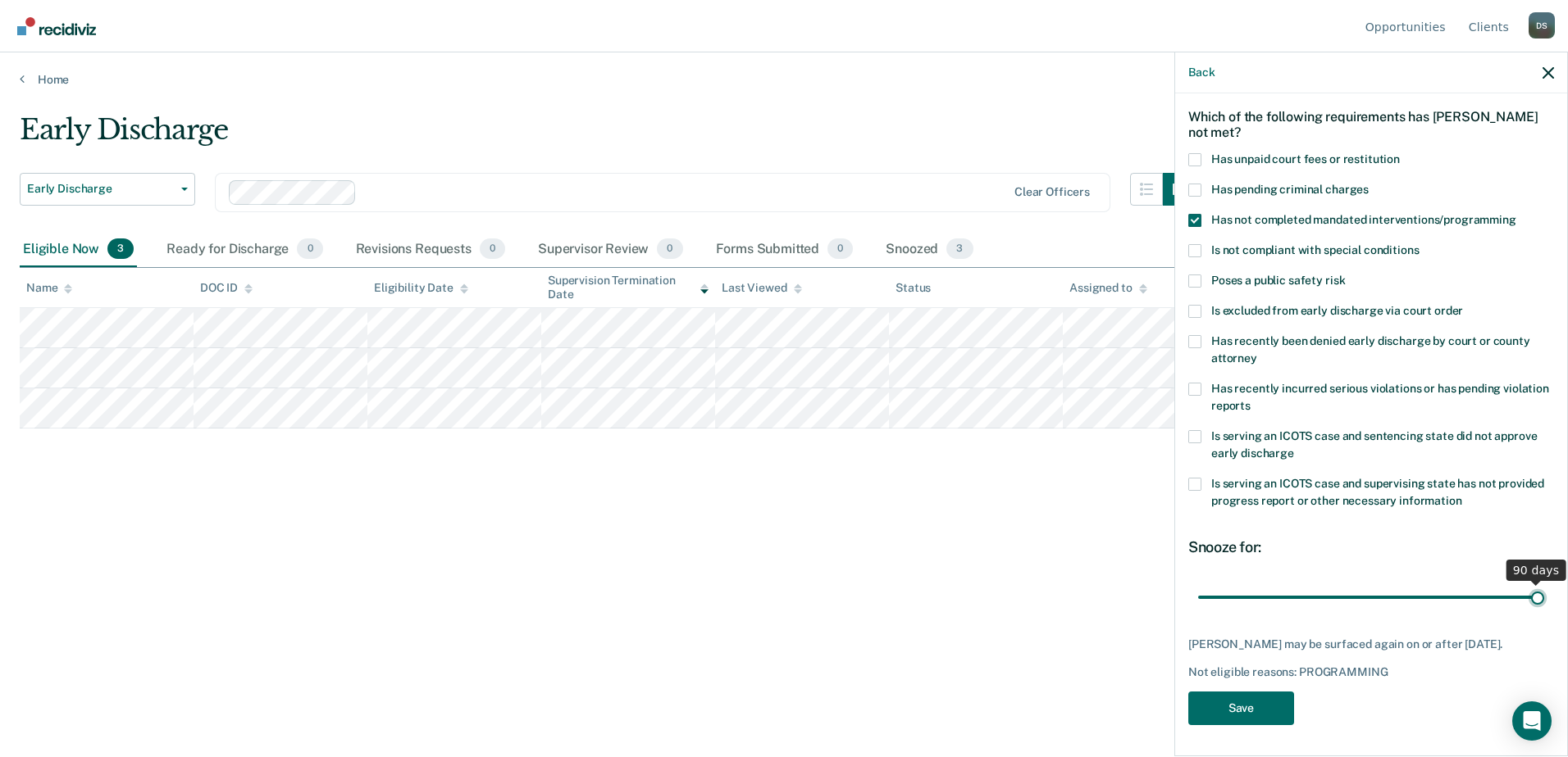
click at [1544, 599] on input "range" at bounding box center [1371, 596] width 346 height 28
drag, startPoint x: 1529, startPoint y: 596, endPoint x: 1548, endPoint y: 590, distance: 19.9
click at [1544, 590] on input "range" at bounding box center [1371, 596] width 346 height 28
click at [1226, 713] on button "Save" at bounding box center [1240, 708] width 106 height 34
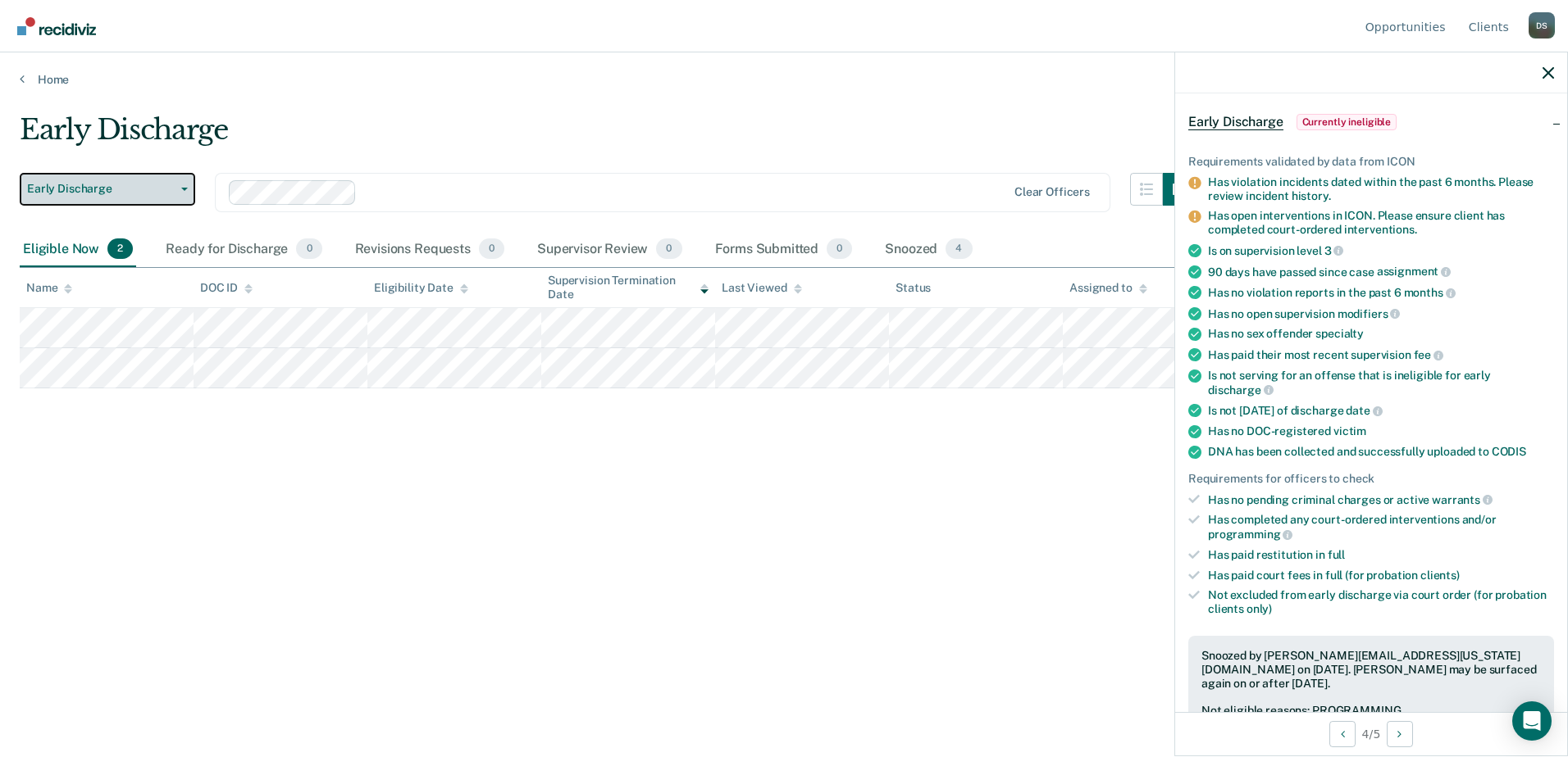
click at [171, 195] on button "Early Discharge" at bounding box center [106, 189] width 175 height 33
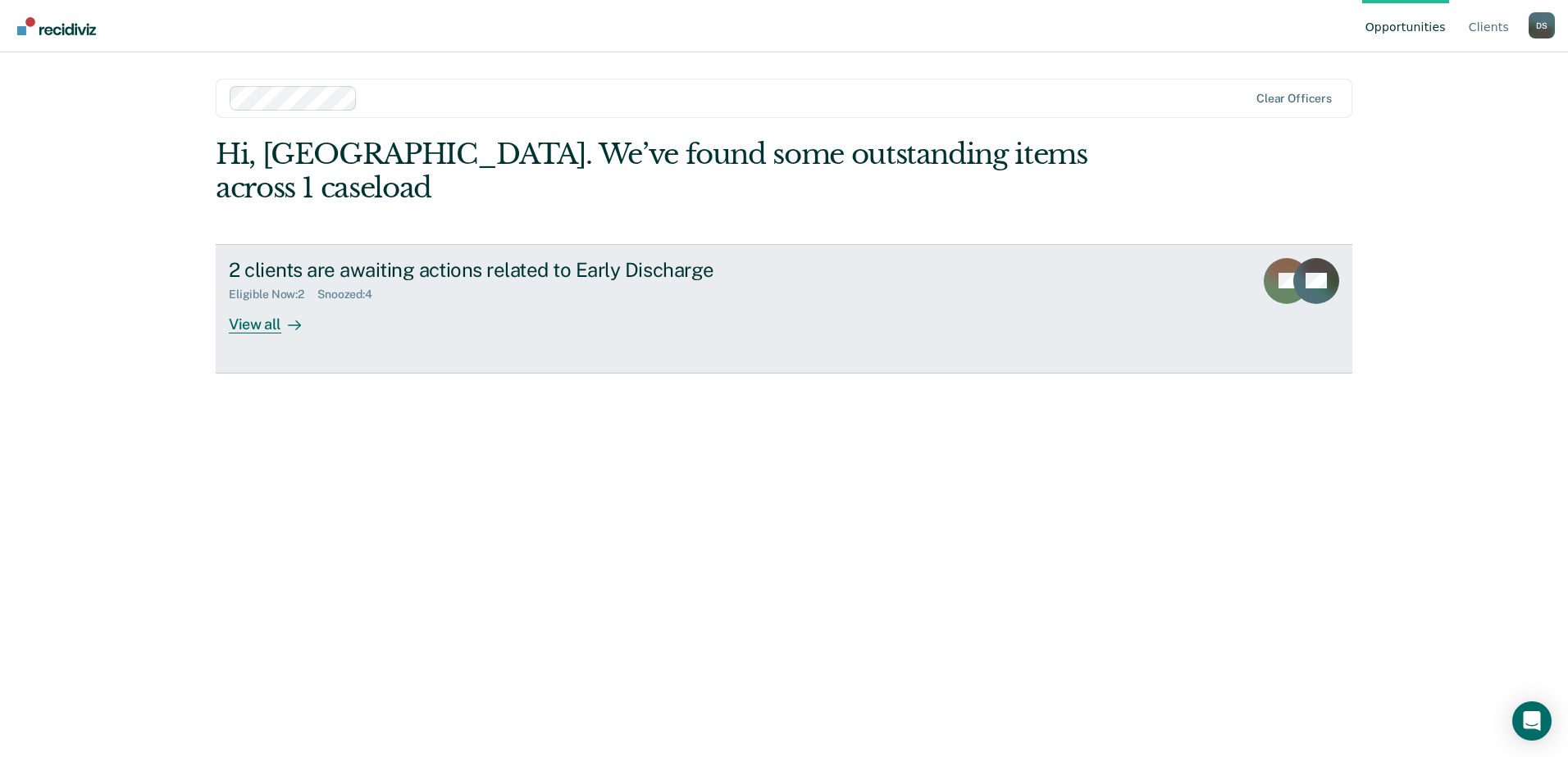
click at [252, 302] on div "View all" at bounding box center [274, 317] width 92 height 32
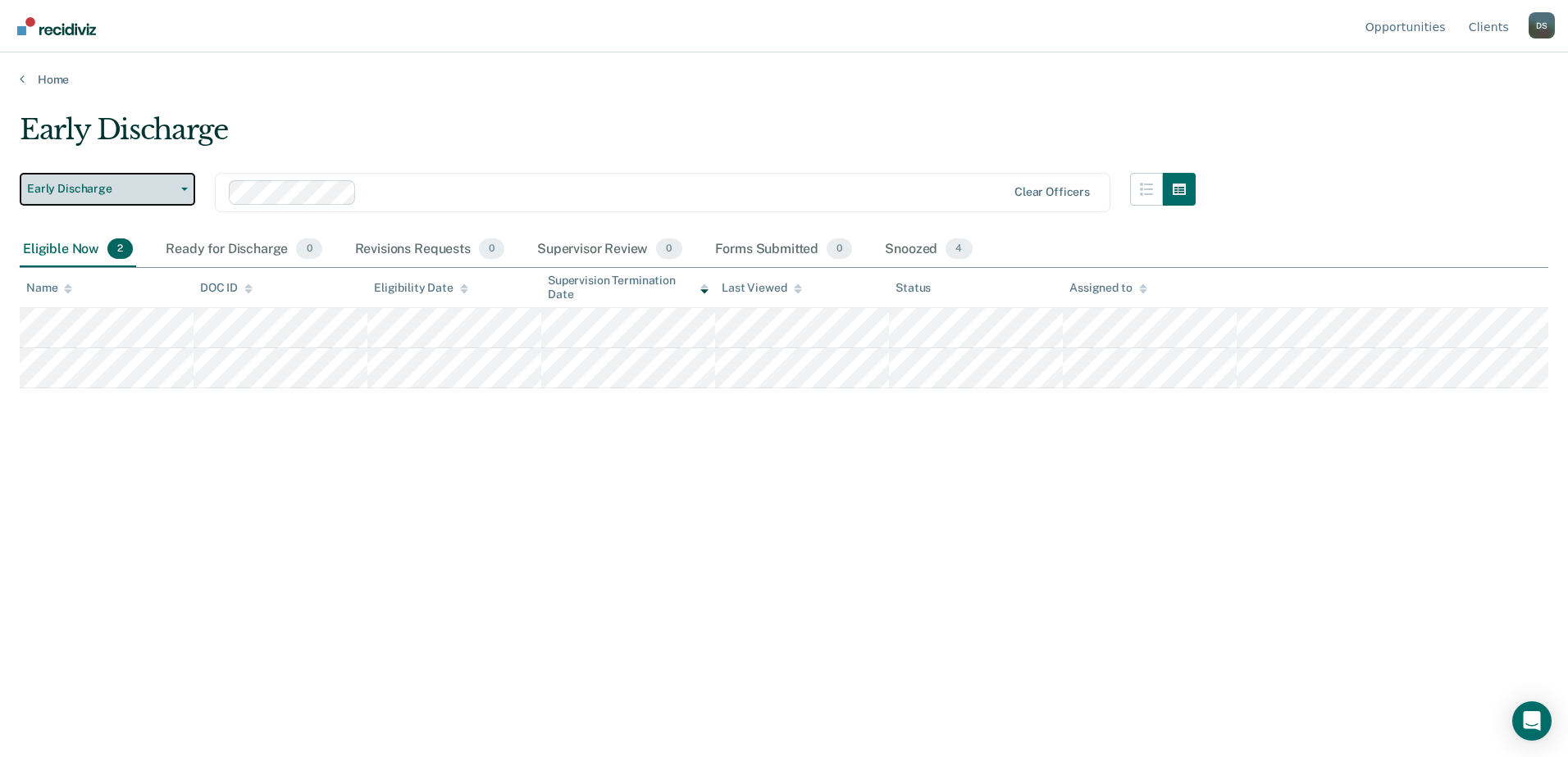
click at [154, 192] on span "Early Discharge" at bounding box center [100, 188] width 148 height 14
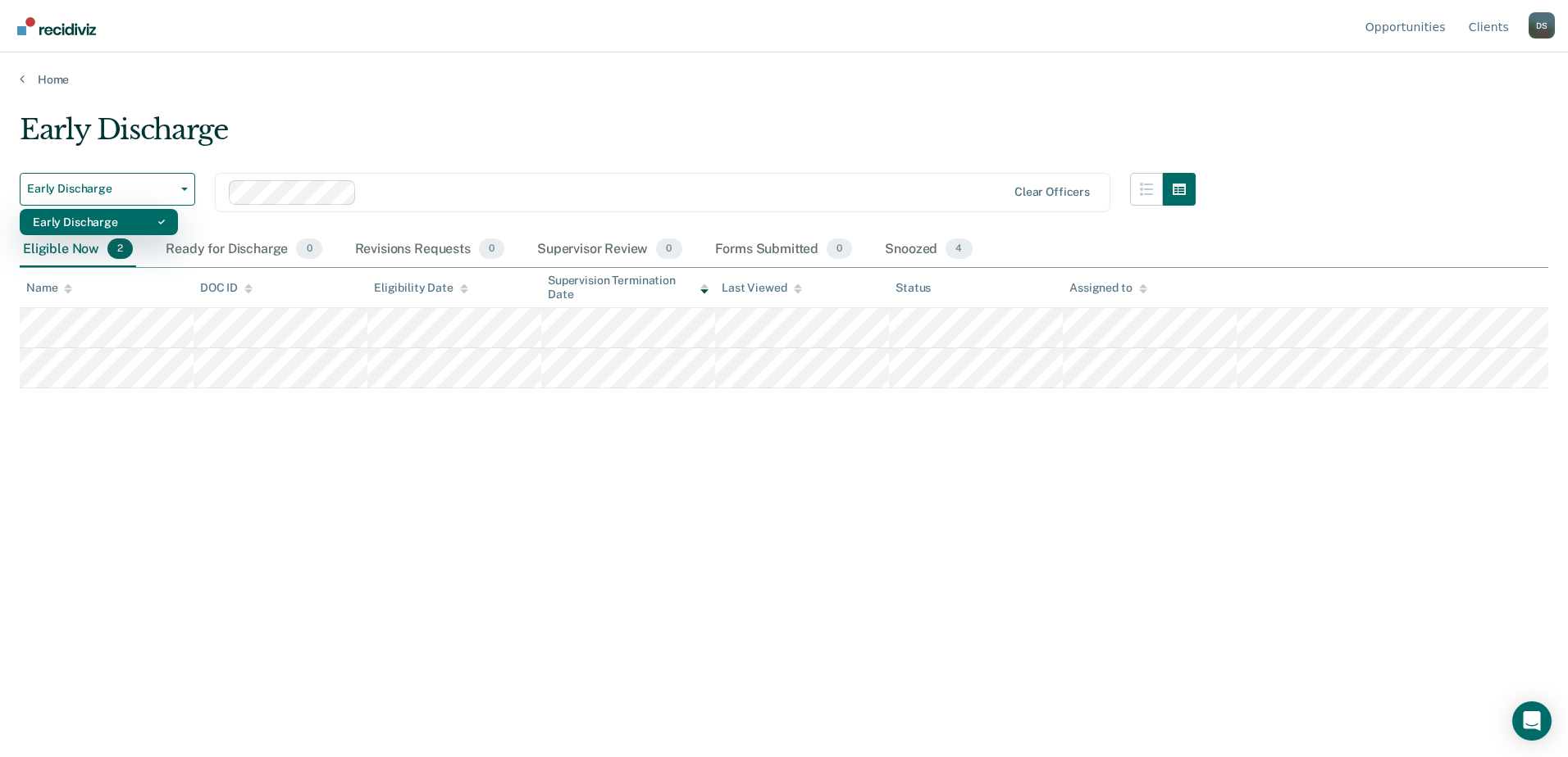
click at [129, 217] on div "Early Discharge" at bounding box center [99, 222] width 132 height 27
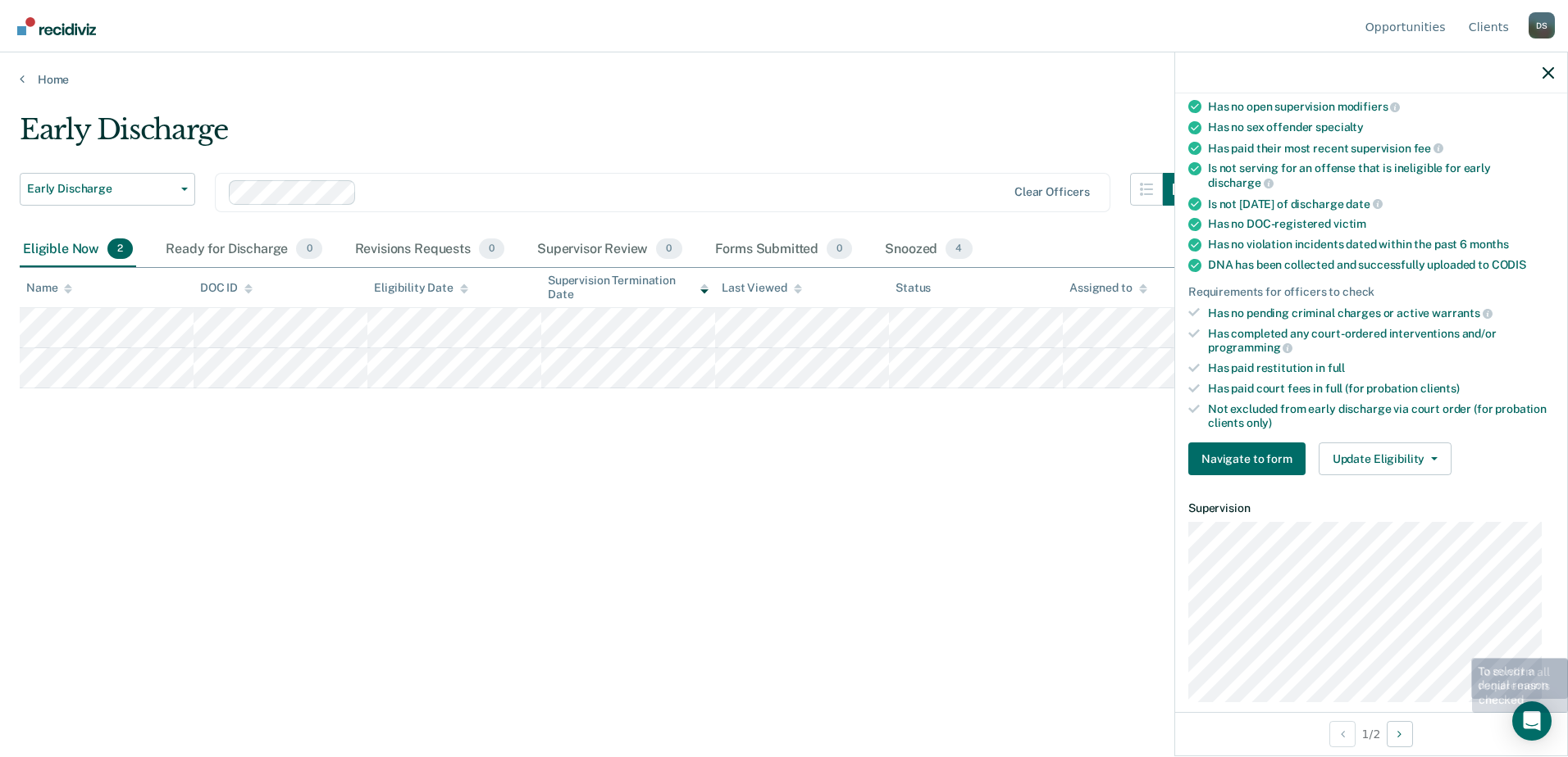
scroll to position [246, 0]
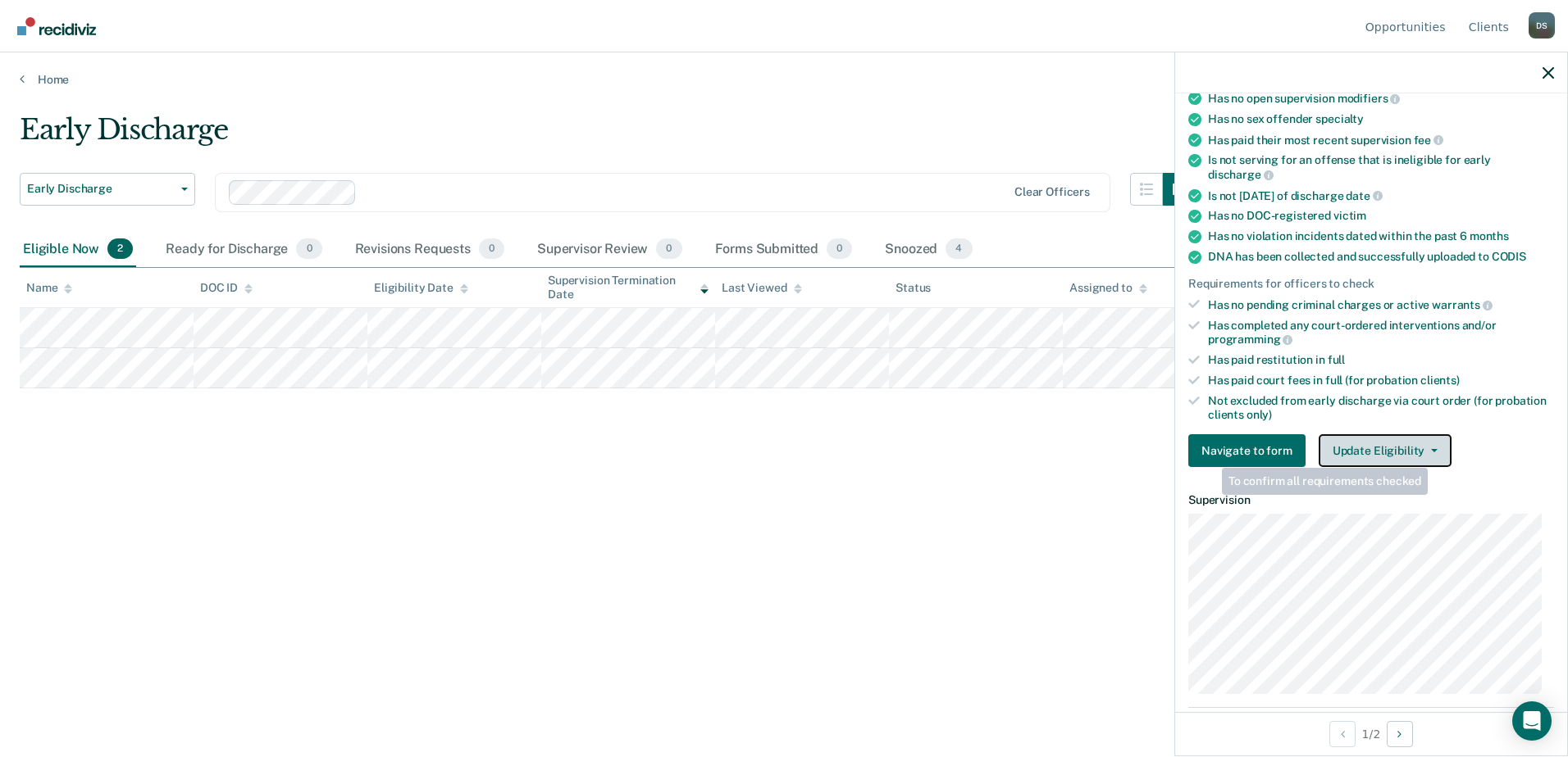
click at [1425, 450] on span "button" at bounding box center [1431, 451] width 13 height 4
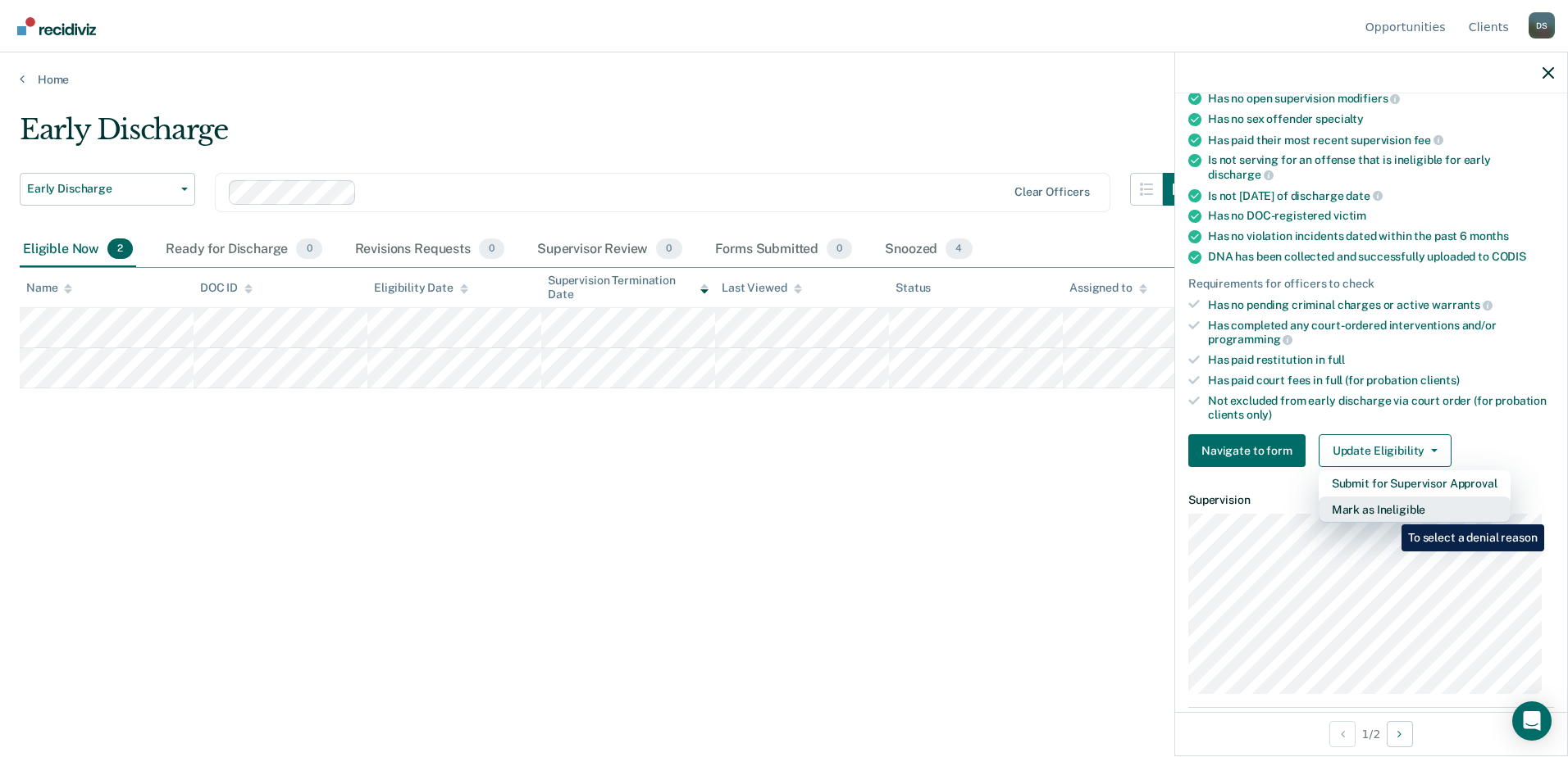
click at [1389, 512] on button "Mark as Ineligible" at bounding box center [1414, 509] width 192 height 27
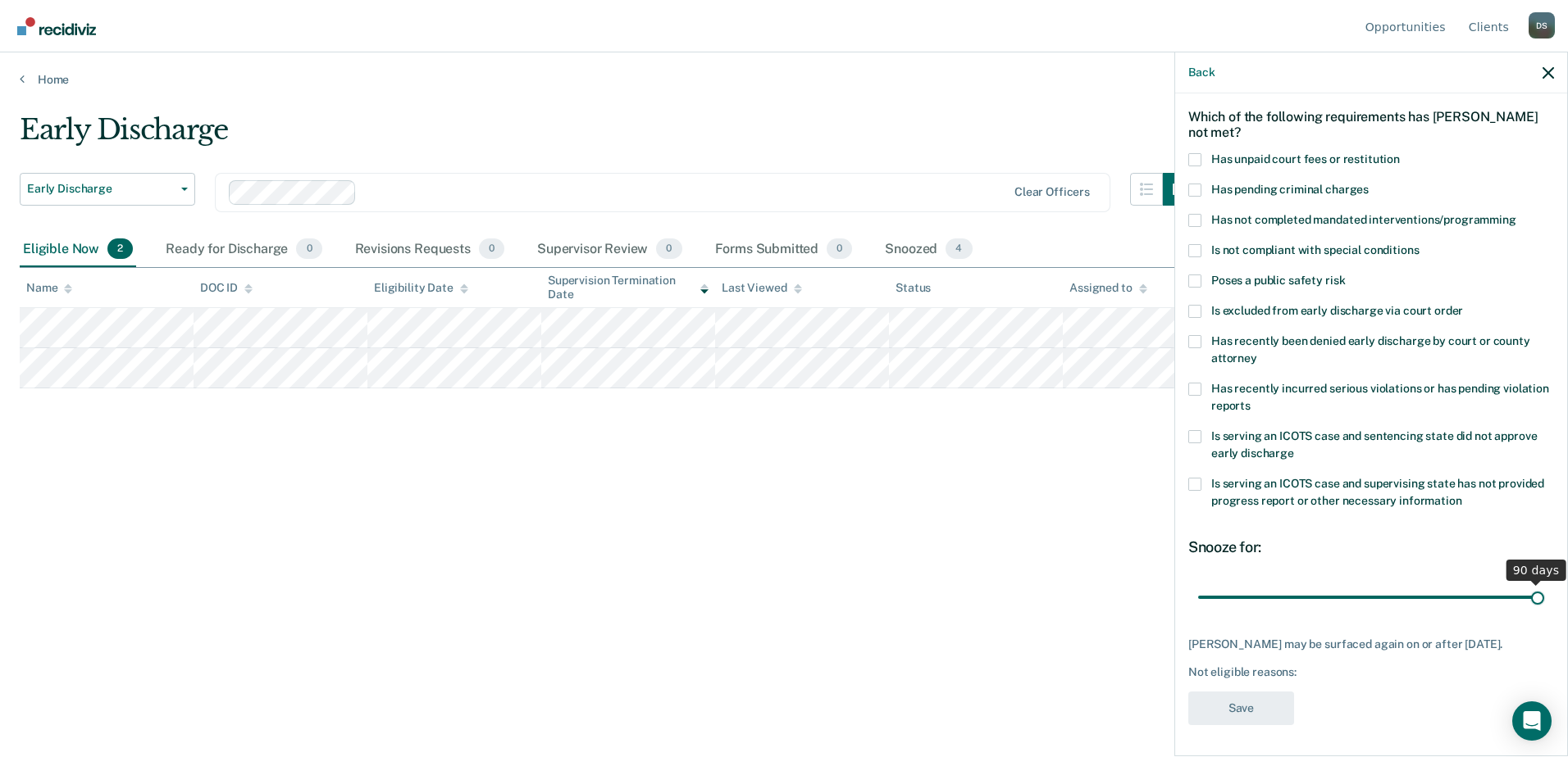
drag, startPoint x: 1303, startPoint y: 592, endPoint x: 1579, endPoint y: 584, distance: 276.1
type input "90"
click at [1544, 584] on input "range" at bounding box center [1371, 596] width 346 height 28
click at [1202, 159] on label "Has unpaid court fees or restitution" at bounding box center [1371, 161] width 365 height 17
click at [1400, 153] on input "Has unpaid court fees or restitution" at bounding box center [1400, 153] width 0 height 0
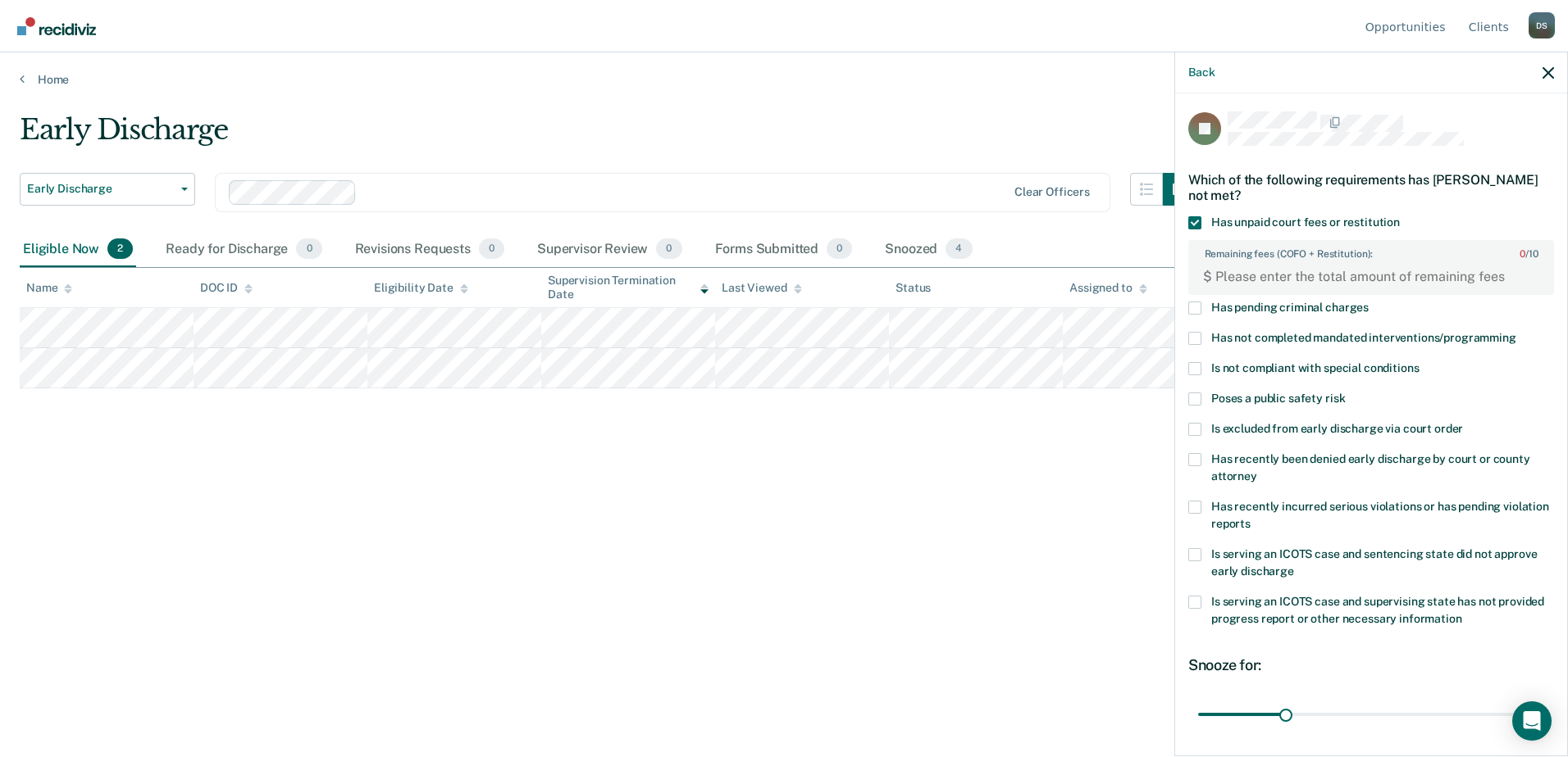
scroll to position [0, 0]
click at [1251, 275] on FEESReasonInput "Remaining fees (COFO + Restitution): 0 / 10" at bounding box center [1373, 278] width 324 height 27
click at [1224, 270] on FEESReasonInput "5119.82" at bounding box center [1373, 278] width 324 height 27
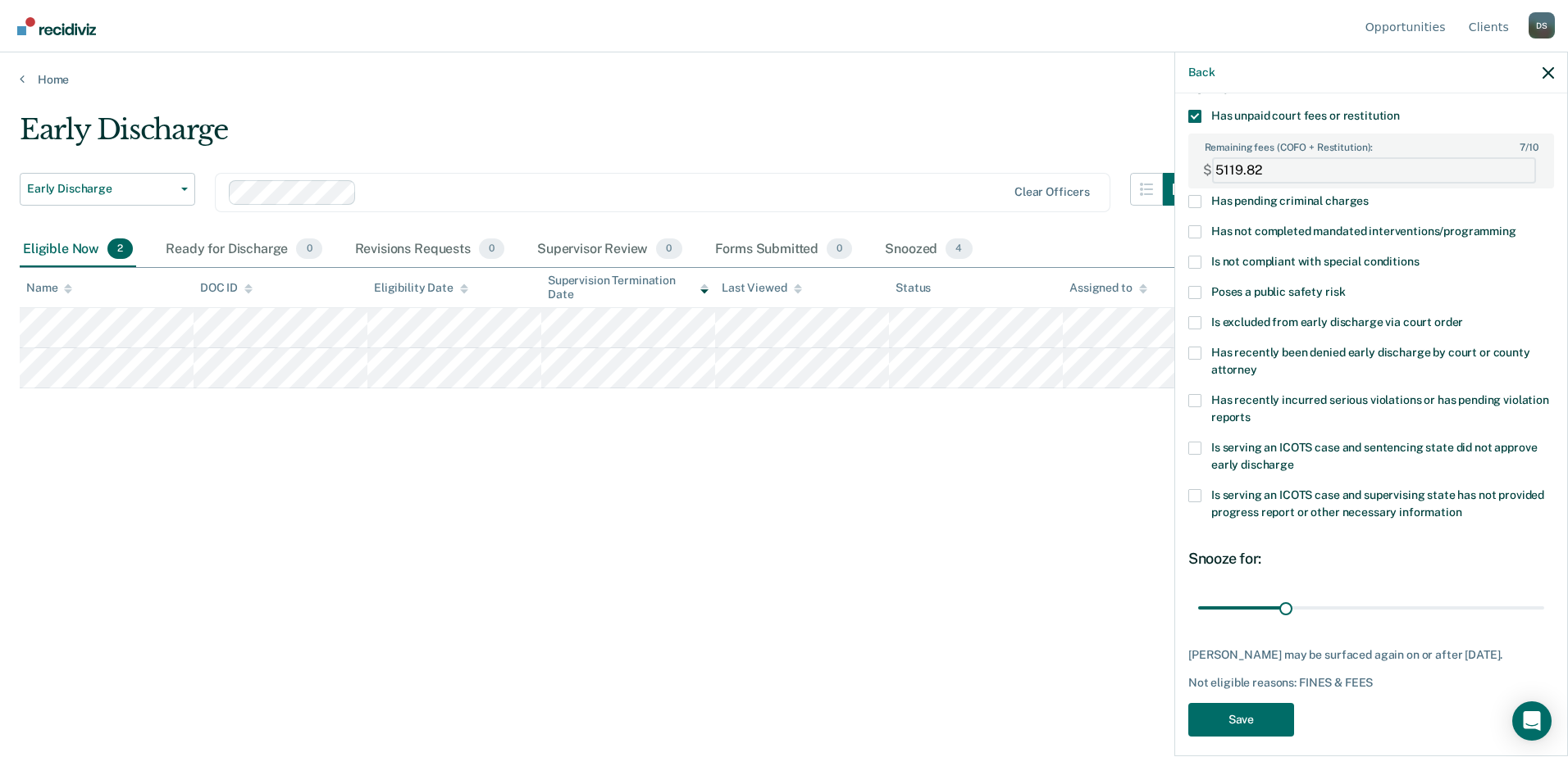
scroll to position [119, 0]
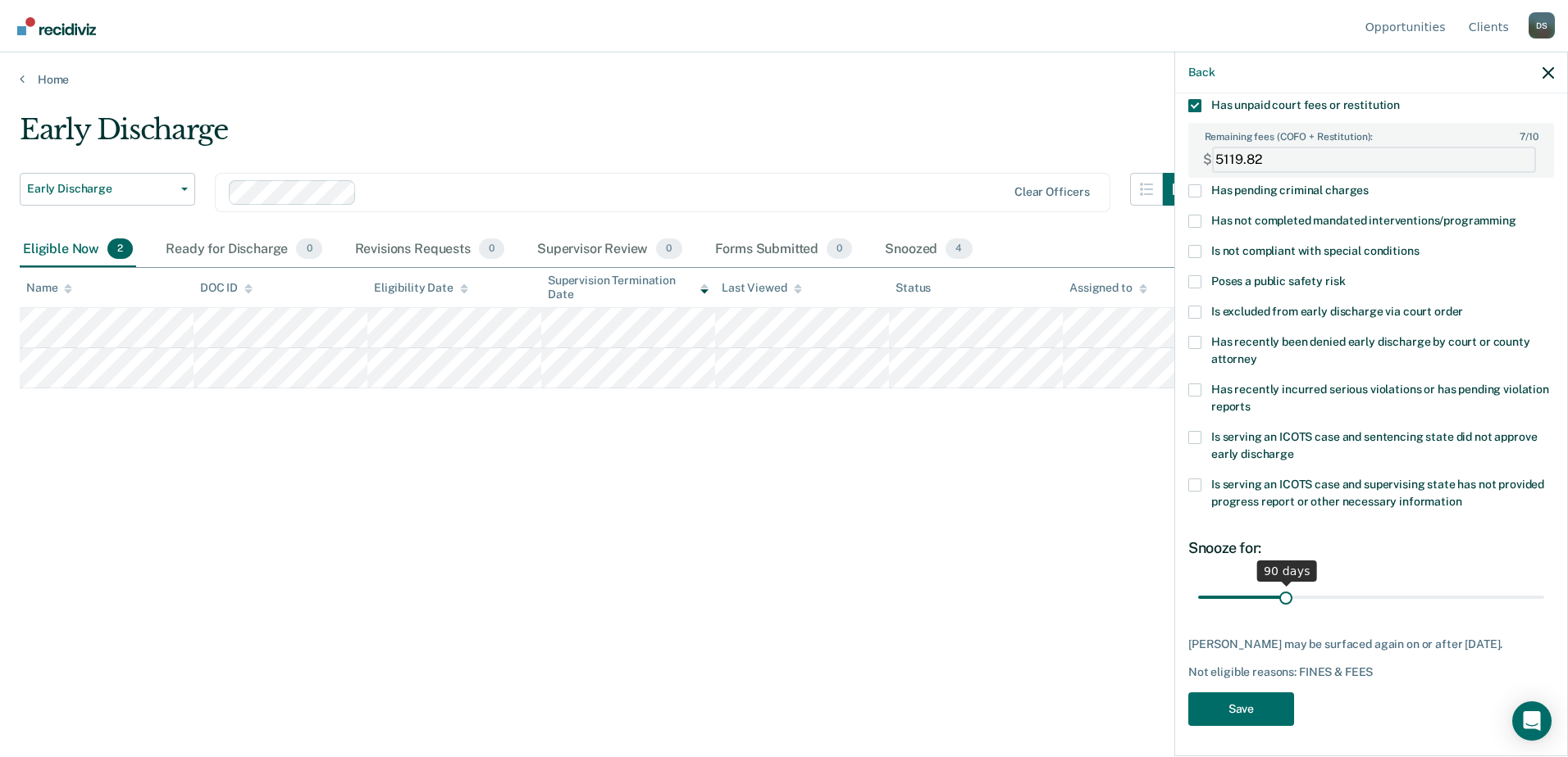
type FEESReasonInput "5119.82"
drag, startPoint x: 1276, startPoint y: 599, endPoint x: 1551, endPoint y: 629, distance: 276.6
click at [1544, 611] on input "range" at bounding box center [1371, 596] width 346 height 28
drag, startPoint x: 1525, startPoint y: 592, endPoint x: 1534, endPoint y: 573, distance: 21.0
click at [1534, 583] on input "range" at bounding box center [1371, 596] width 346 height 28
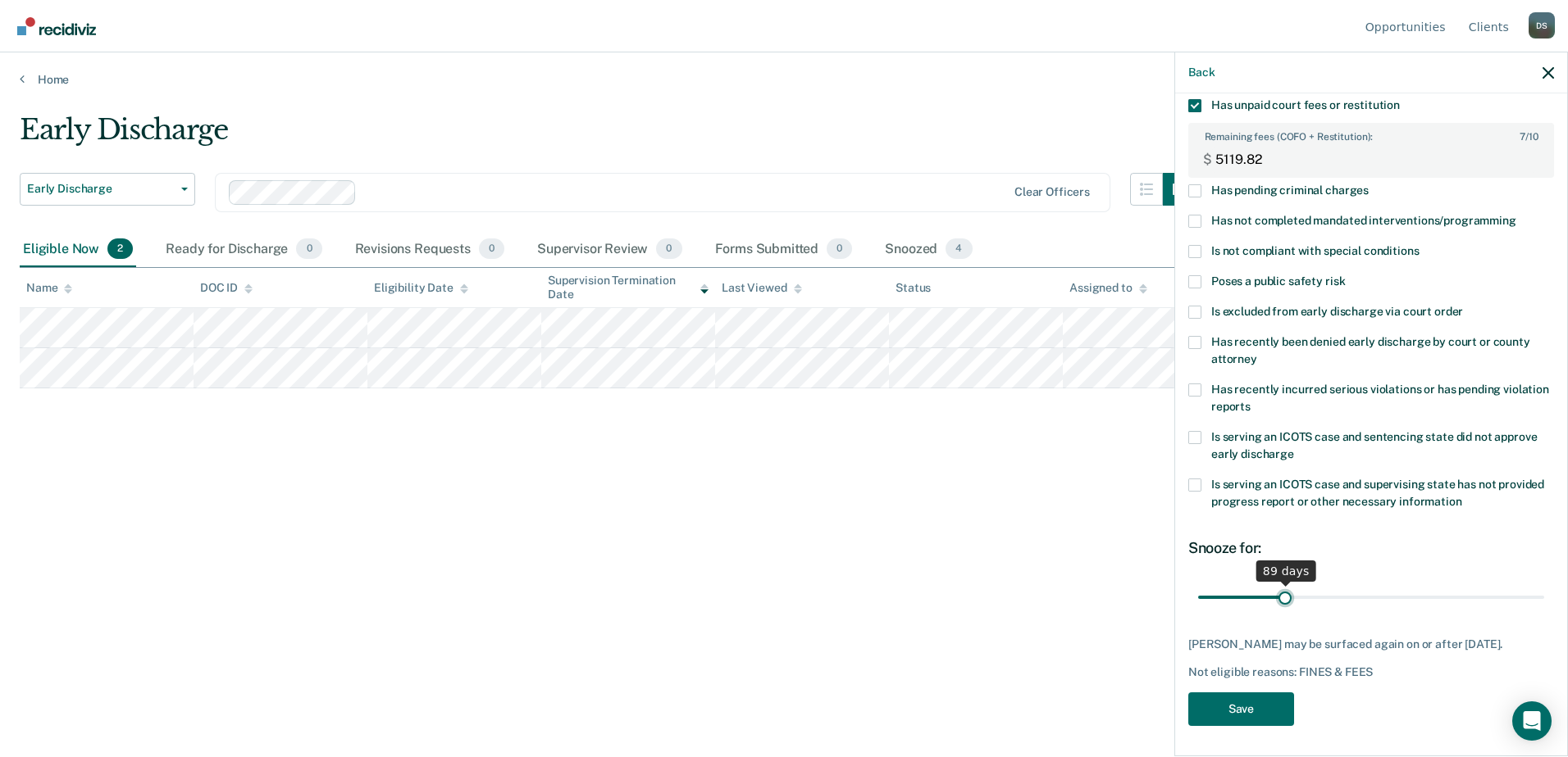
drag, startPoint x: 1524, startPoint y: 601, endPoint x: 1282, endPoint y: 628, distance: 243.5
click at [1282, 611] on input "range" at bounding box center [1371, 596] width 346 height 28
type input "103"
click at [1295, 595] on input "range" at bounding box center [1371, 596] width 346 height 28
click at [1232, 702] on button "Save" at bounding box center [1240, 709] width 106 height 34
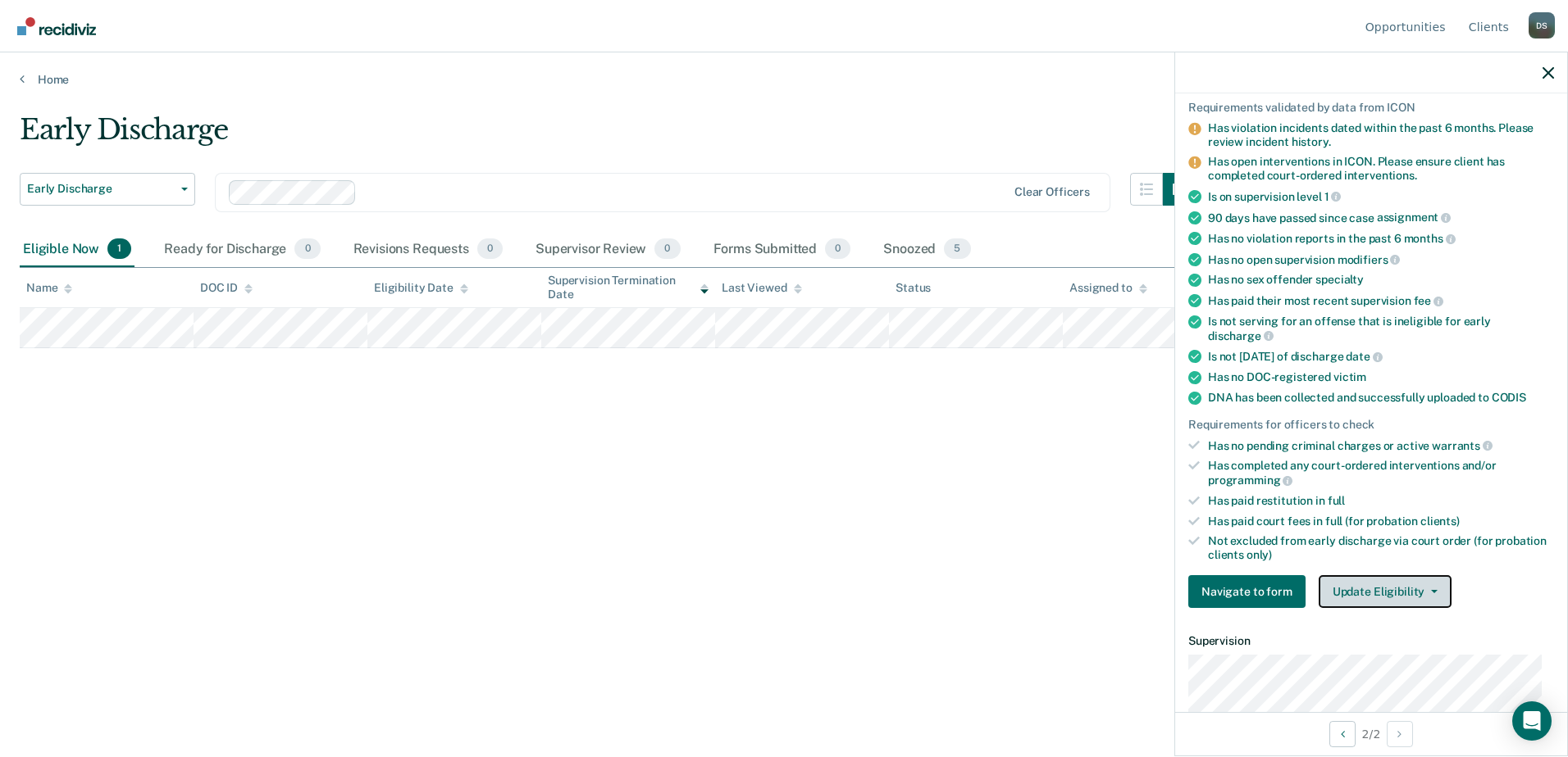
click at [1428, 581] on button "Update Eligibility" at bounding box center [1384, 592] width 133 height 33
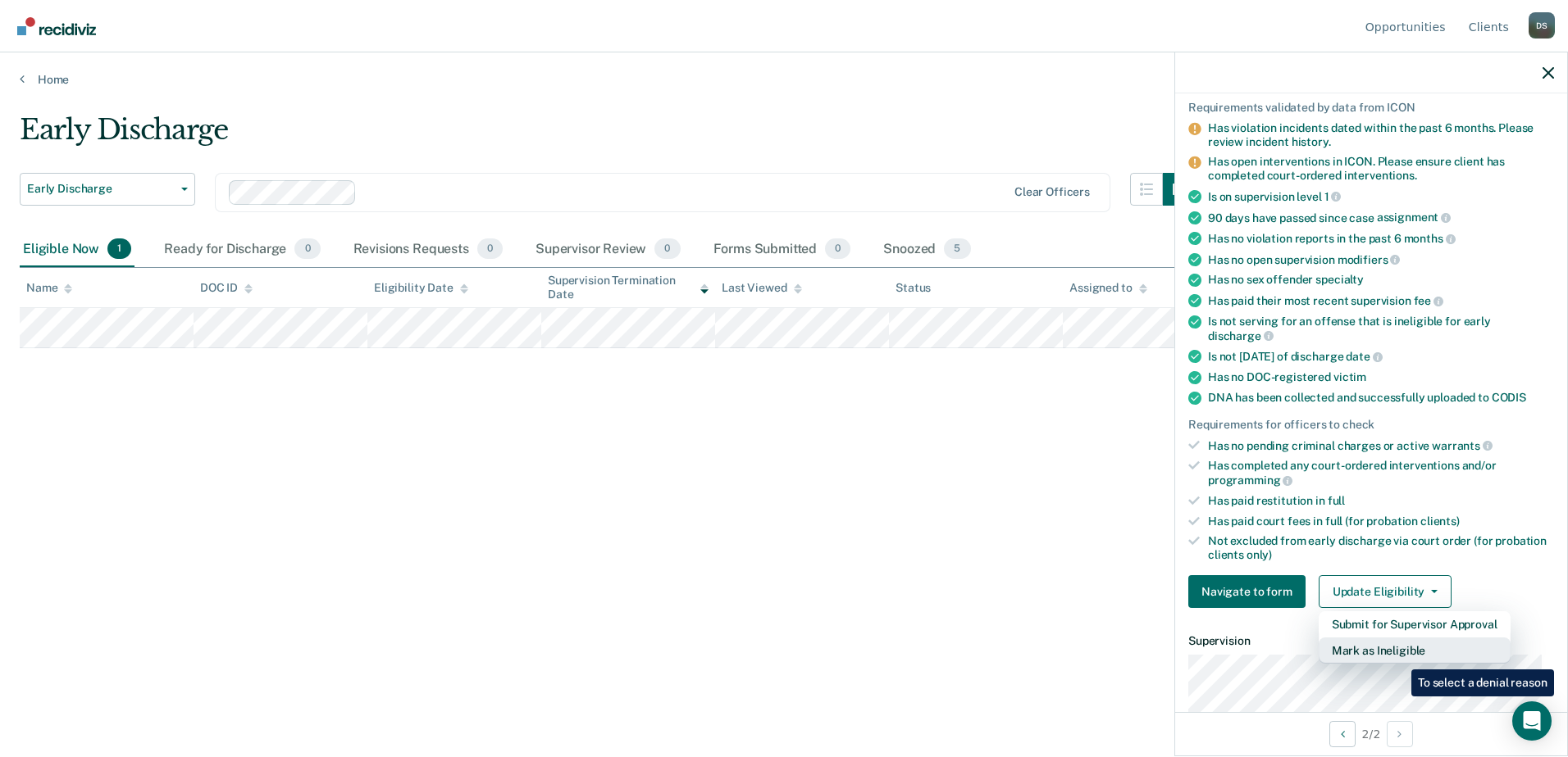
click at [1399, 657] on button "Mark as Ineligible" at bounding box center [1414, 651] width 192 height 27
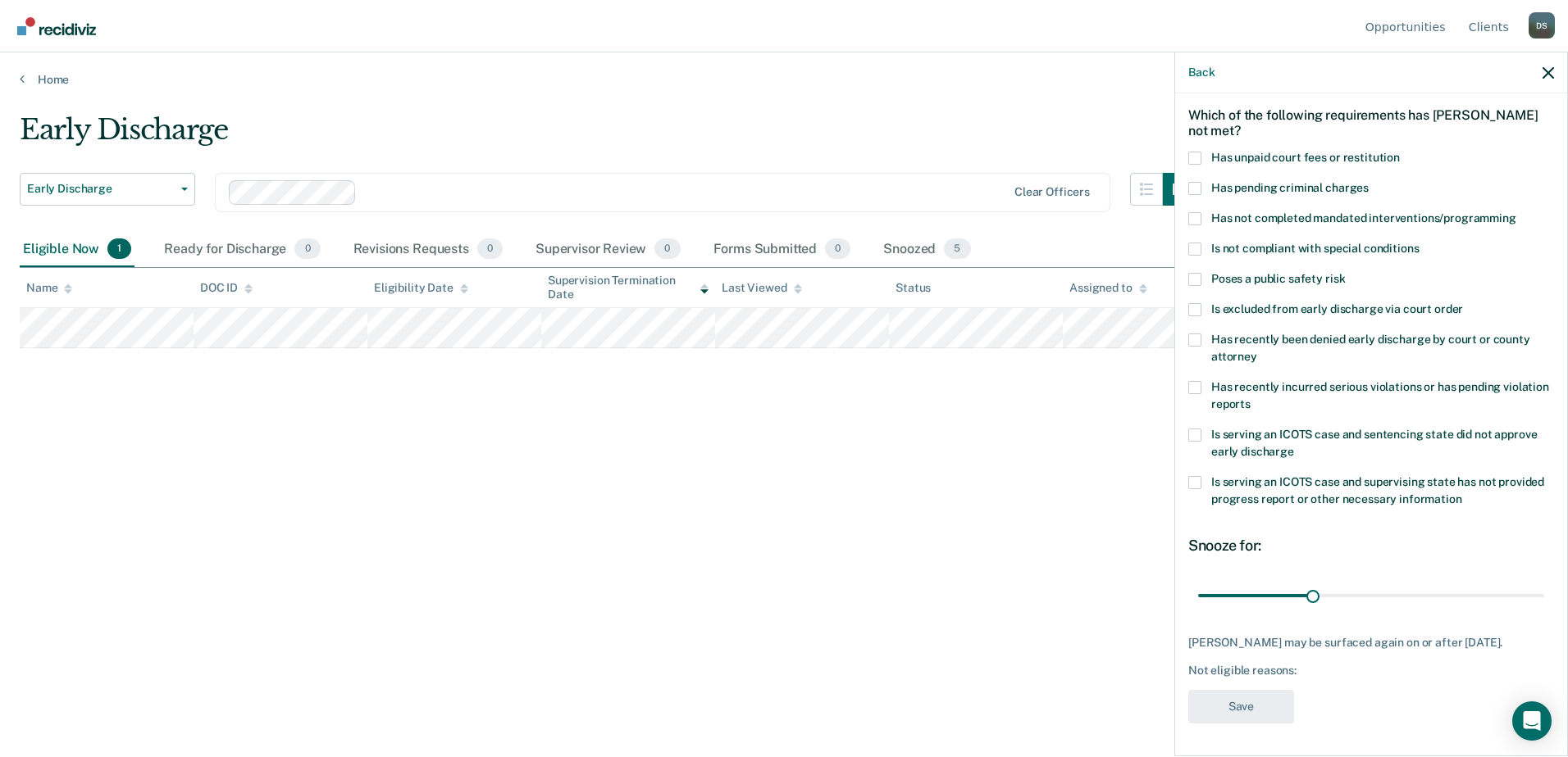
click at [1197, 151] on span at bounding box center [1194, 158] width 13 height 13
click at [1400, 151] on input "Has unpaid court fees or restitution" at bounding box center [1400, 151] width 0 height 0
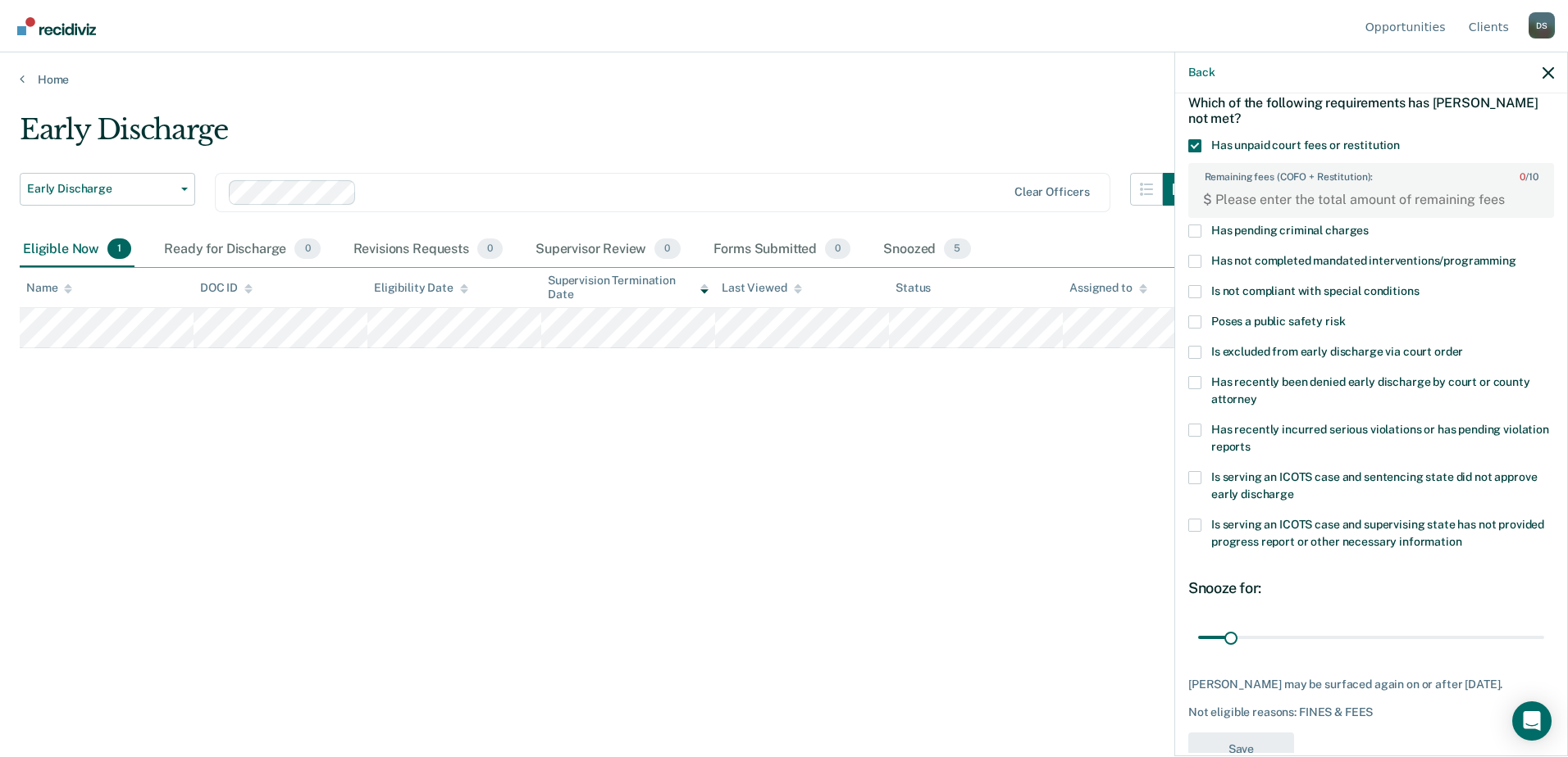
click at [439, 483] on div "Early Discharge Early Discharge Early Discharge Clear officers Eligible Now 1 R…" at bounding box center [783, 373] width 1529 height 521
click at [1332, 206] on FEESReasonInput "Remaining fees (COFO + Restitution): 0 / 10" at bounding box center [1373, 200] width 324 height 27
click at [1223, 192] on FEESReasonInput "2541.61" at bounding box center [1373, 200] width 324 height 27
type FEESReasonInput "2541.61"
click at [1199, 265] on span at bounding box center [1194, 262] width 13 height 13
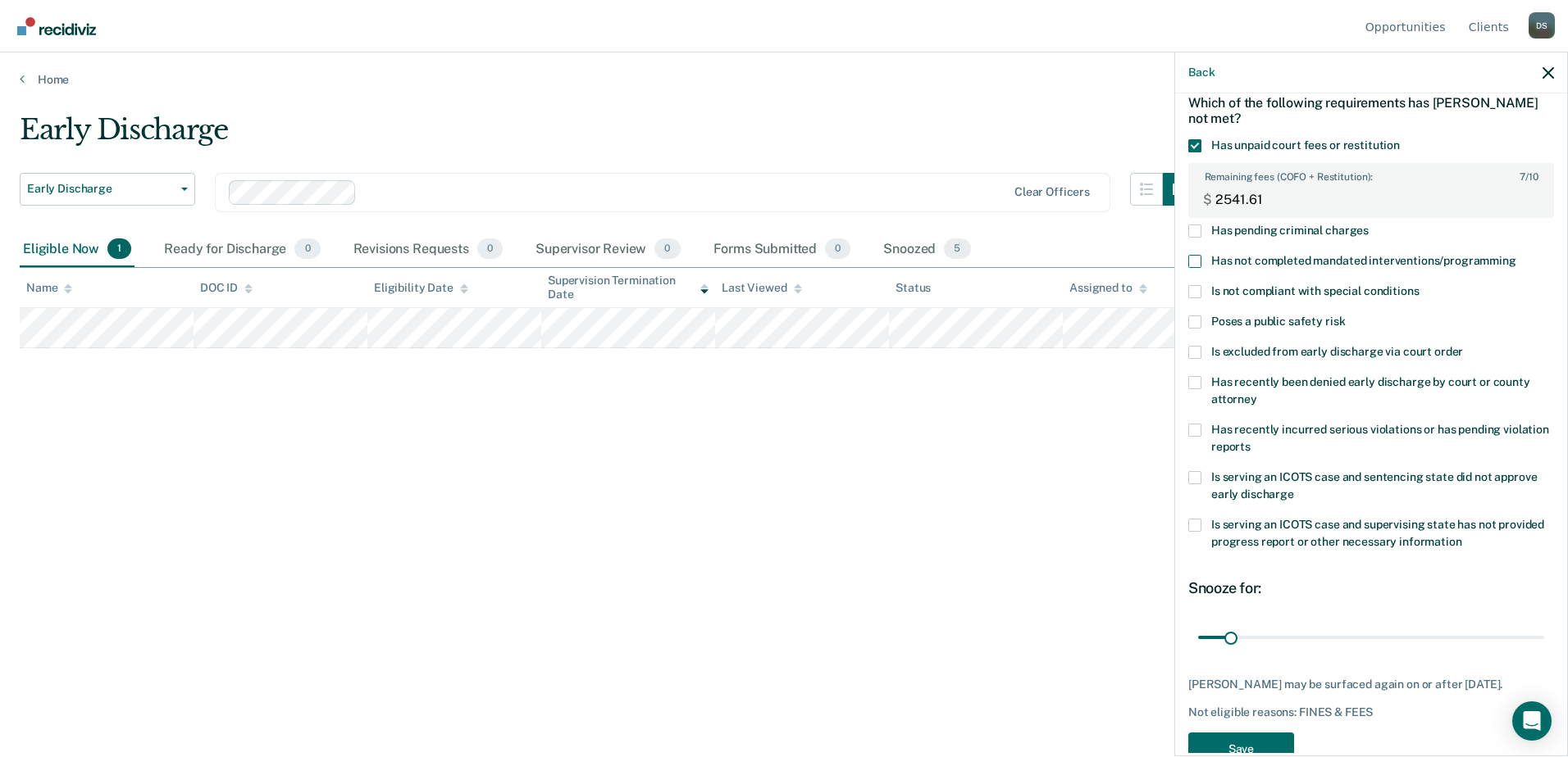
click at [1517, 255] on input "Has not completed mandated interventions/programming" at bounding box center [1517, 255] width 0 height 0
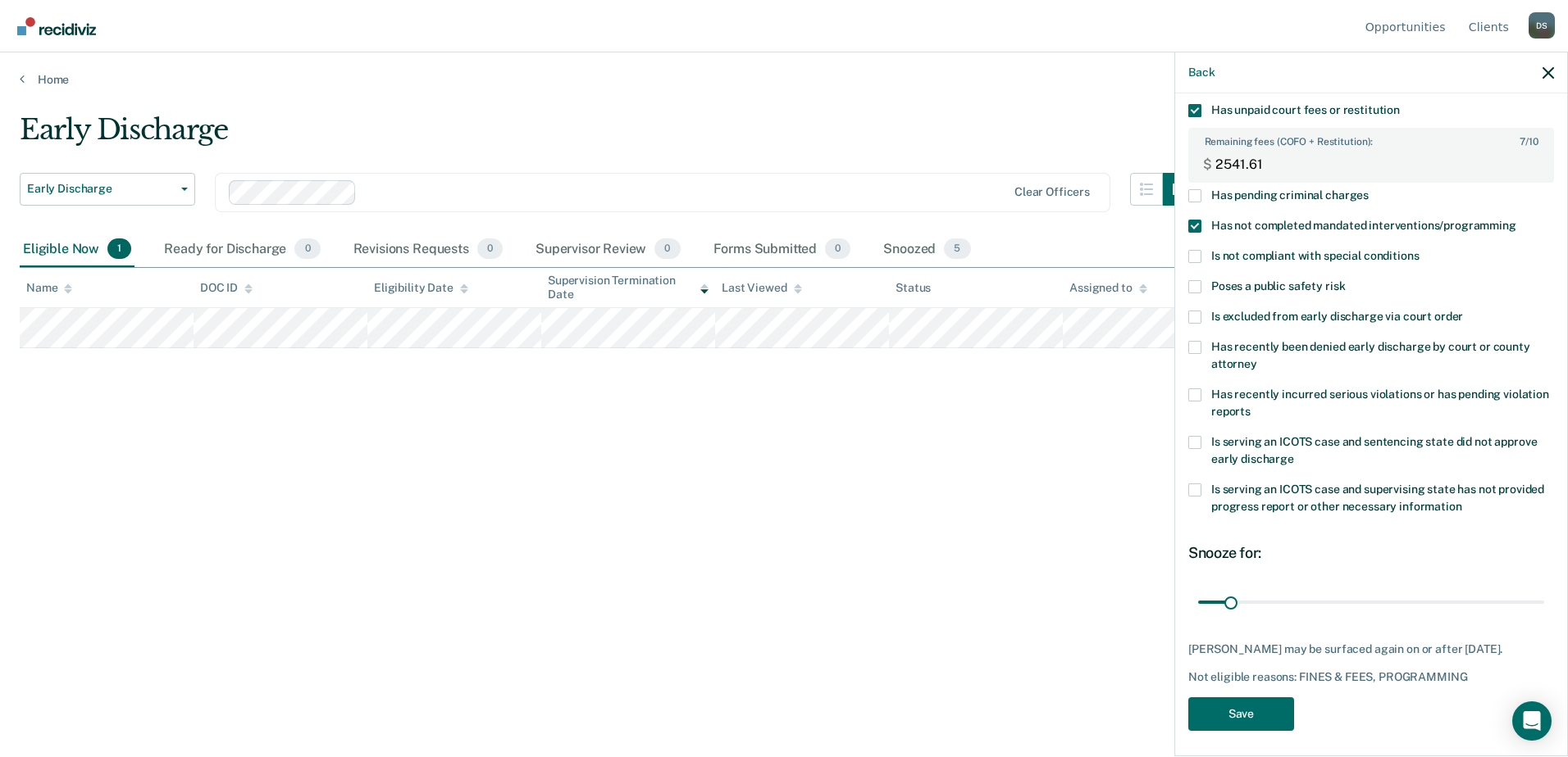
scroll to position [133, 0]
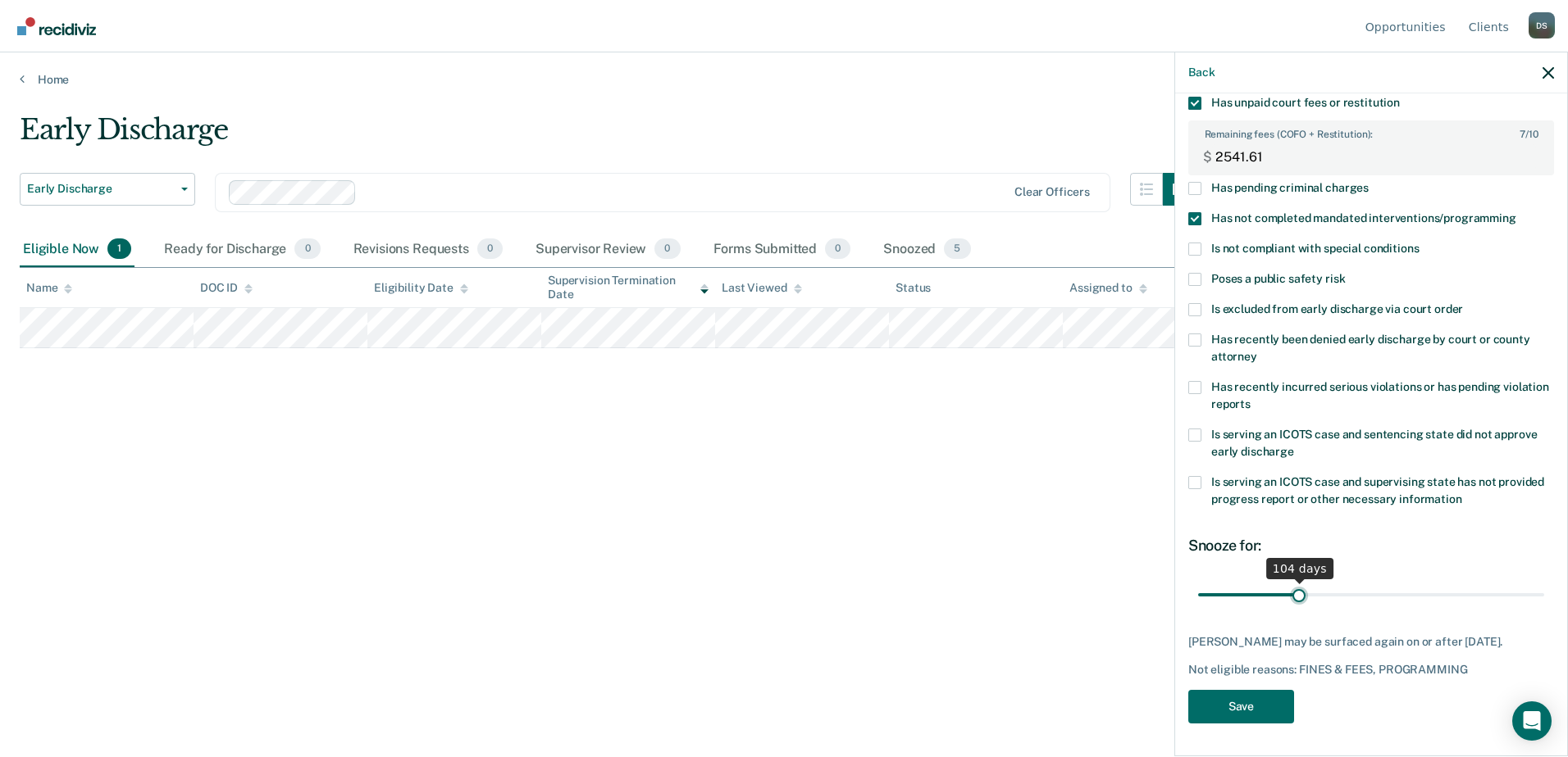
drag, startPoint x: 1229, startPoint y: 586, endPoint x: 1295, endPoint y: 599, distance: 67.3
type input "104"
click at [1295, 599] on input "range" at bounding box center [1371, 594] width 346 height 28
click at [1257, 705] on button "Save" at bounding box center [1240, 707] width 106 height 34
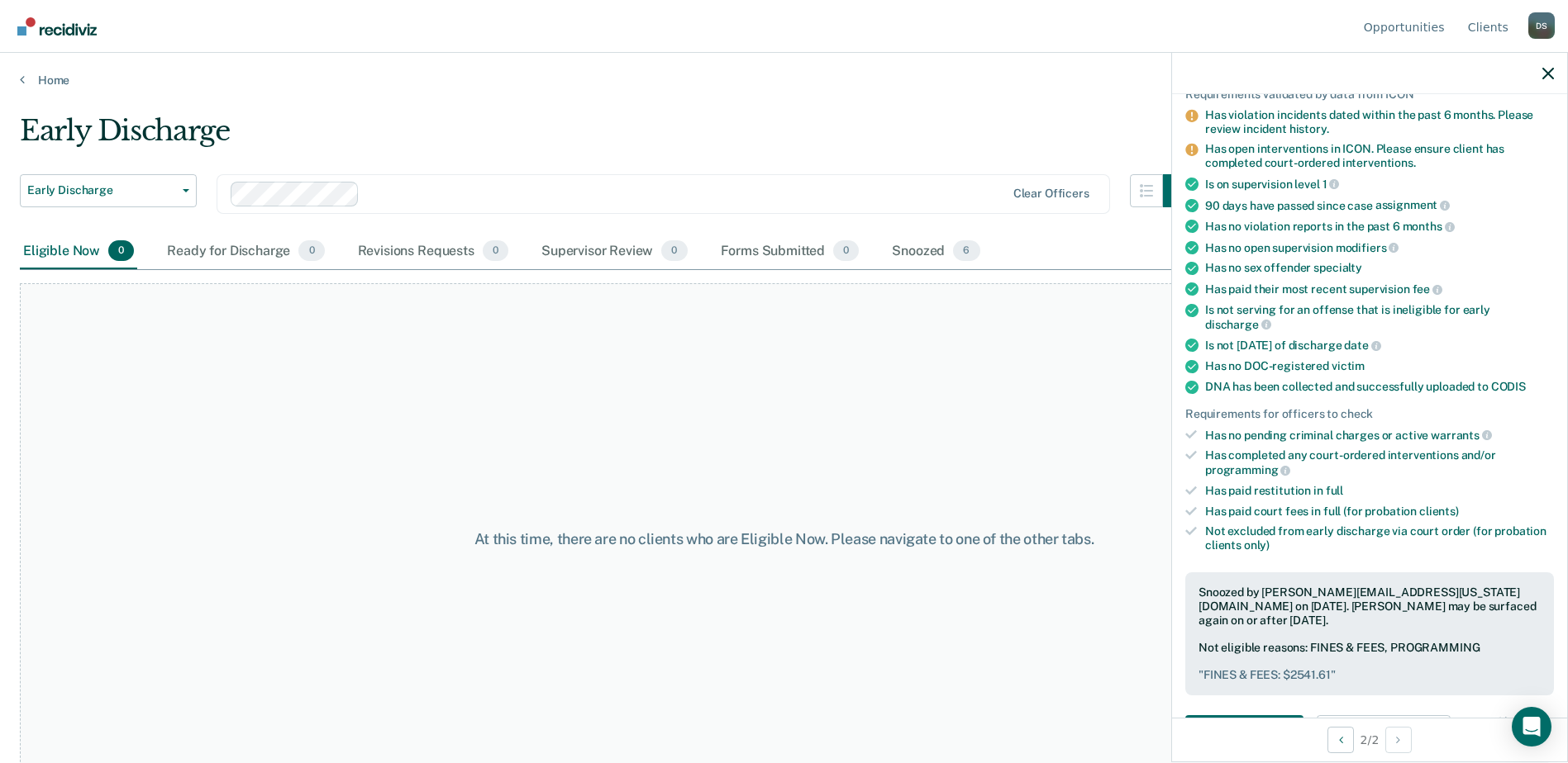
click at [599, 378] on div "At this time, there are no clients who are Eligible Now. Please navigate to one…" at bounding box center [784, 539] width 1528 height 512
click at [159, 207] on div "Early Discharge Early Discharge" at bounding box center [107, 203] width 177 height 59
click at [162, 201] on button "Early Discharge" at bounding box center [107, 191] width 177 height 33
click at [162, 203] on button "Early Discharge" at bounding box center [107, 191] width 177 height 33
click at [37, 74] on link "Home" at bounding box center [784, 80] width 1528 height 15
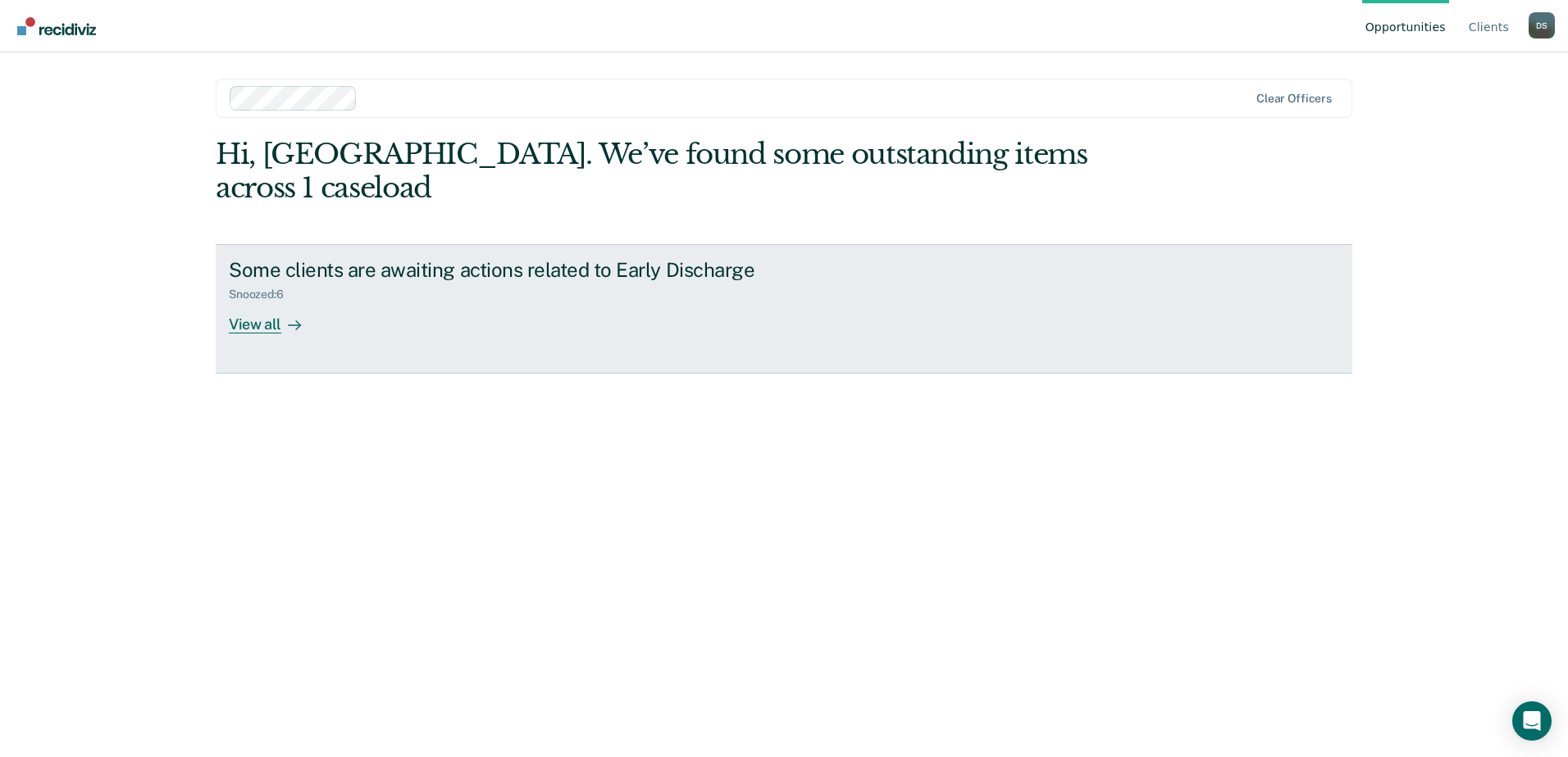
click at [250, 302] on div "View all" at bounding box center [274, 317] width 92 height 32
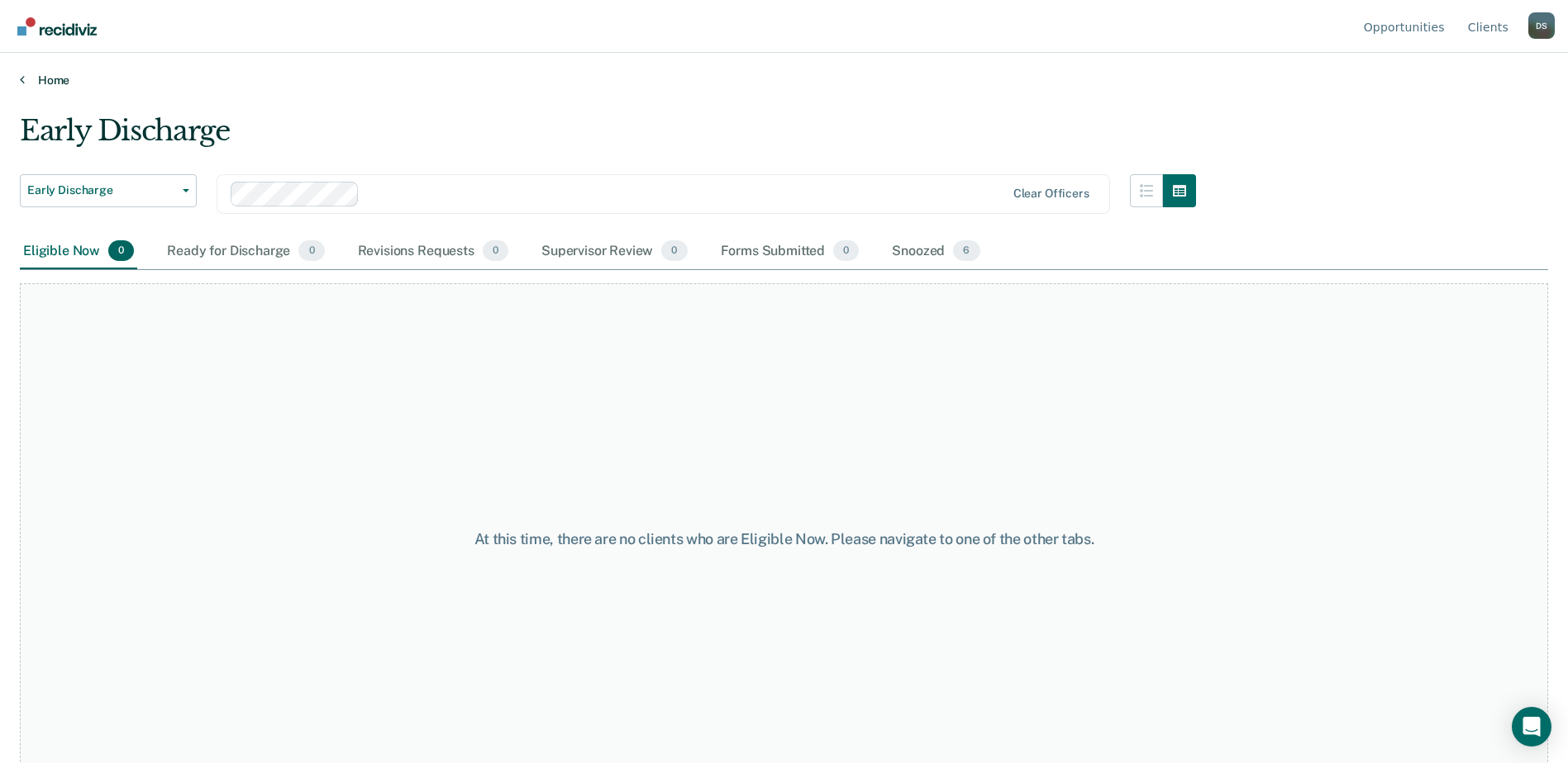
click at [66, 80] on link "Home" at bounding box center [784, 80] width 1528 height 15
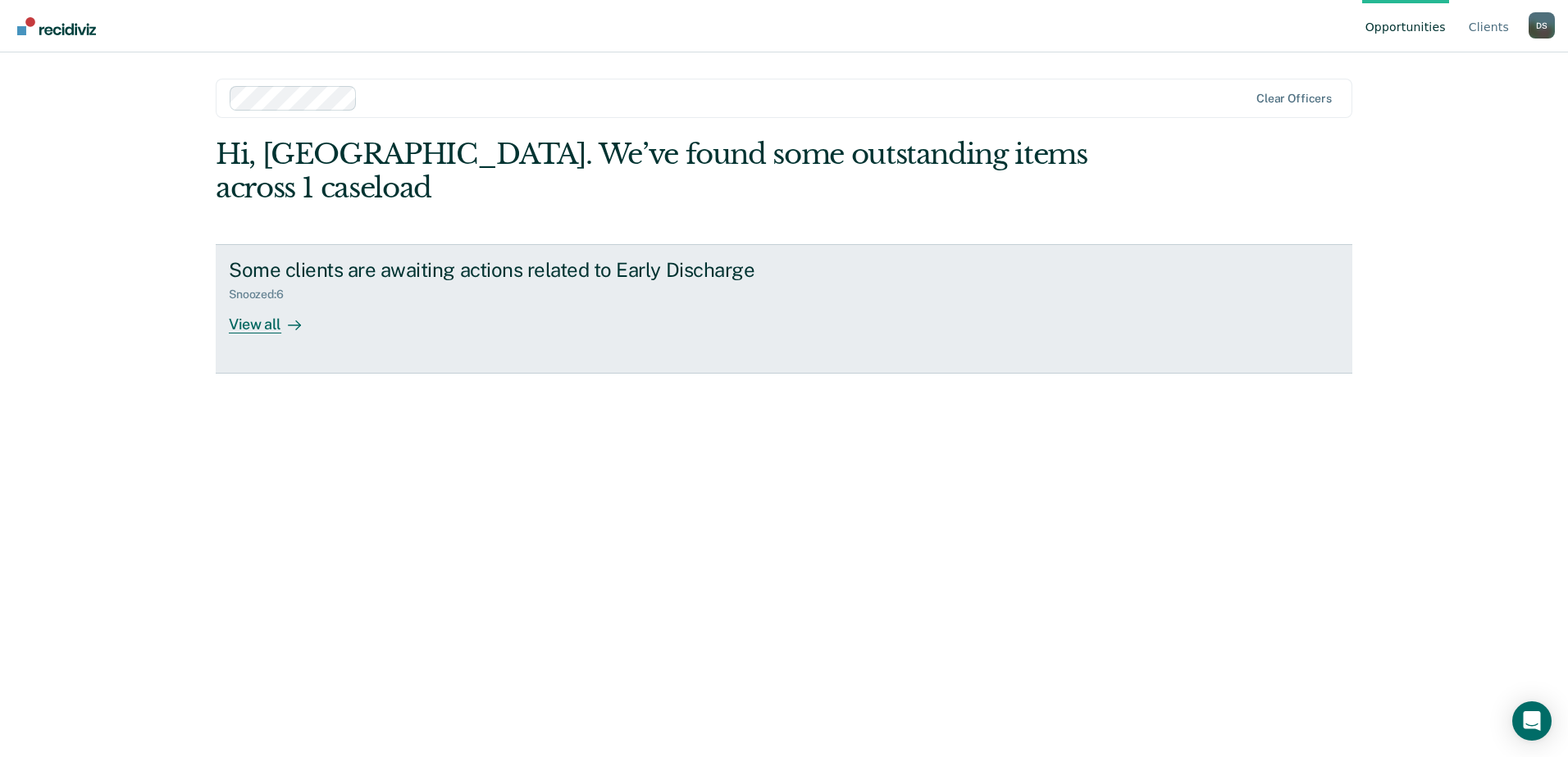
click at [232, 302] on div "View all" at bounding box center [274, 317] width 92 height 32
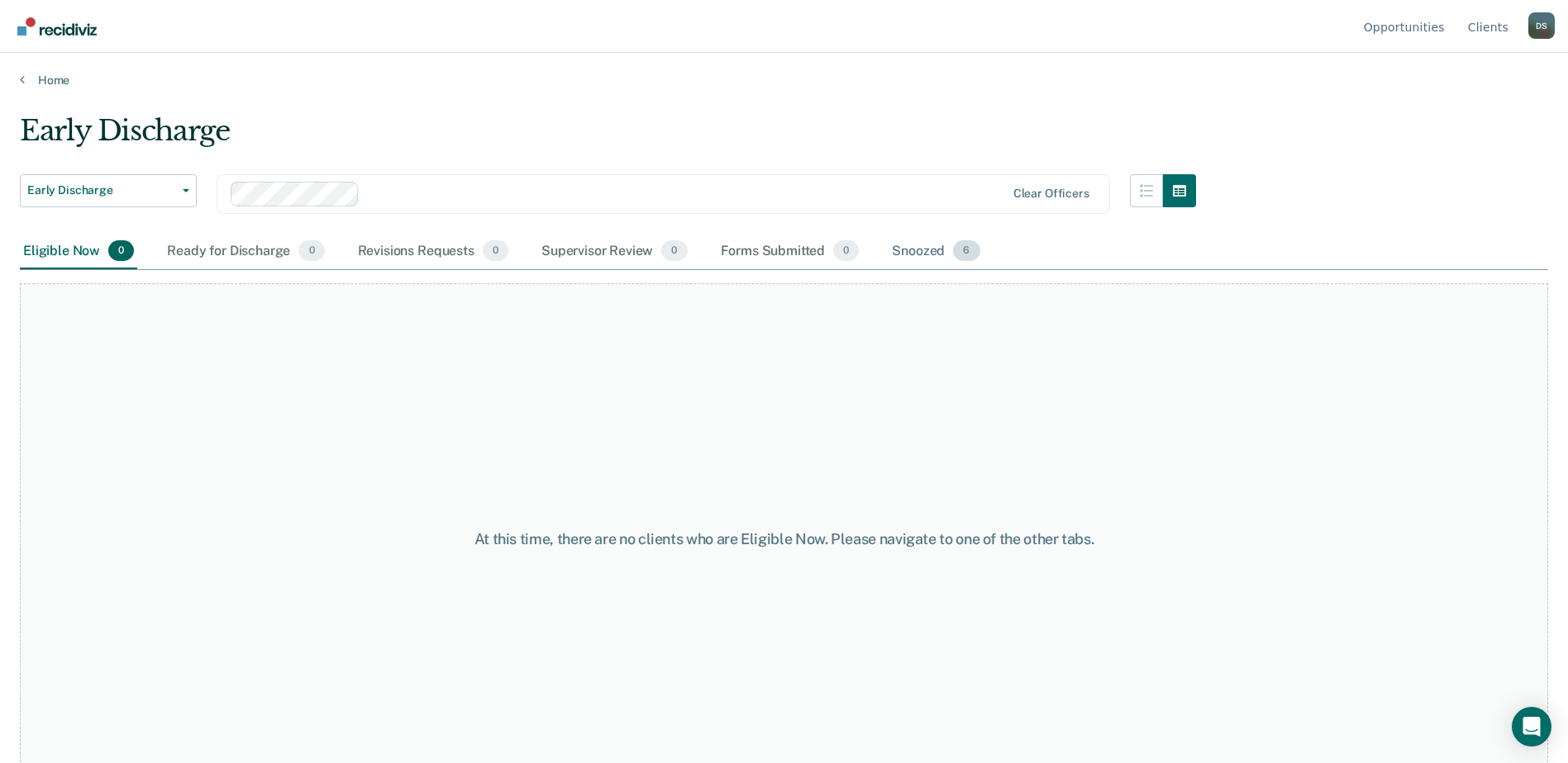
click at [925, 259] on div "Snoozed 6" at bounding box center [935, 252] width 94 height 36
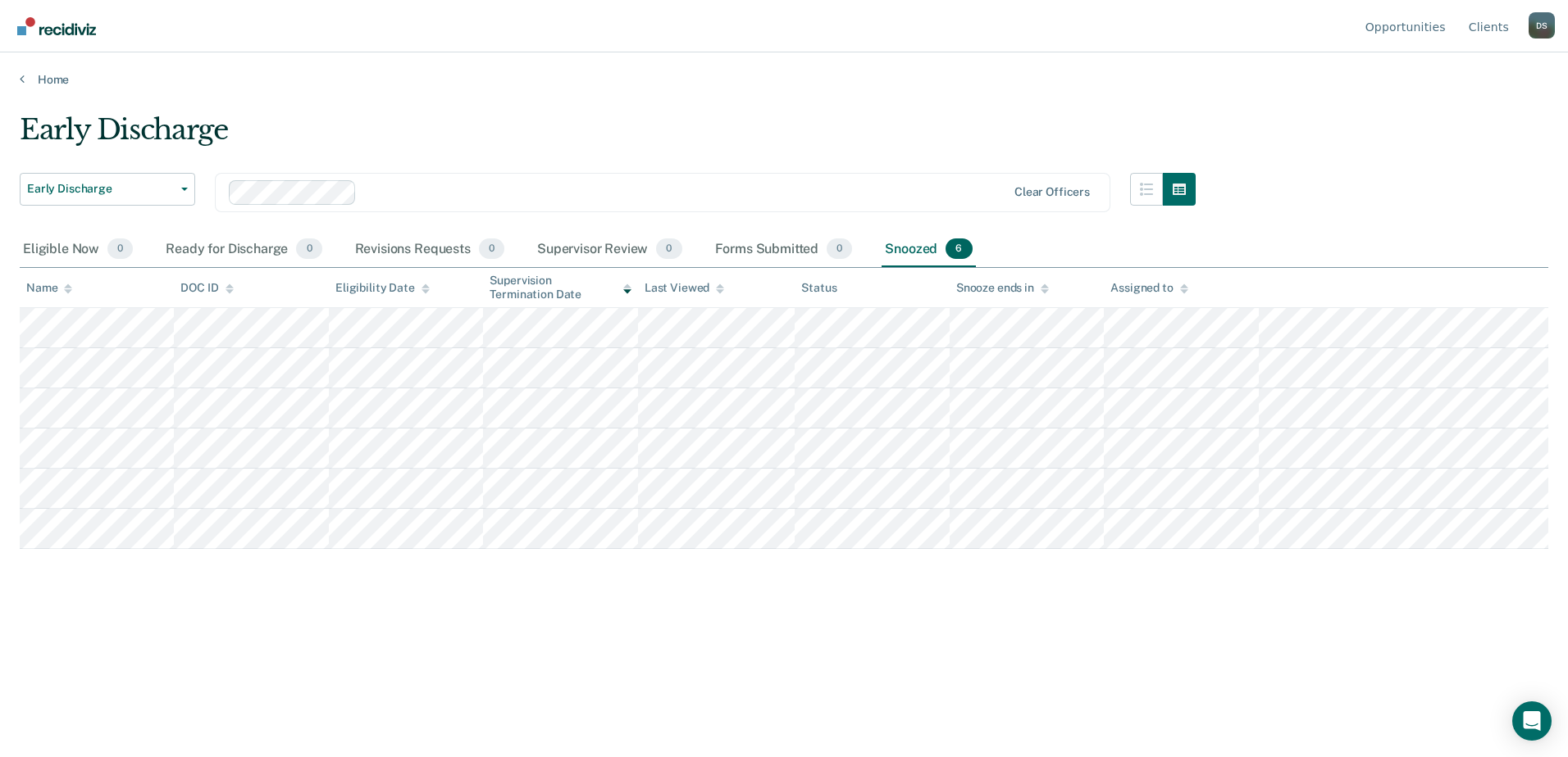
click at [140, 169] on div "Early Discharge Early Discharge Early Discharge Clear officers" at bounding box center [607, 173] width 1176 height 119
click at [138, 184] on span "Early Discharge" at bounding box center [100, 188] width 148 height 14
click at [137, 184] on span "Early Discharge" at bounding box center [100, 188] width 148 height 14
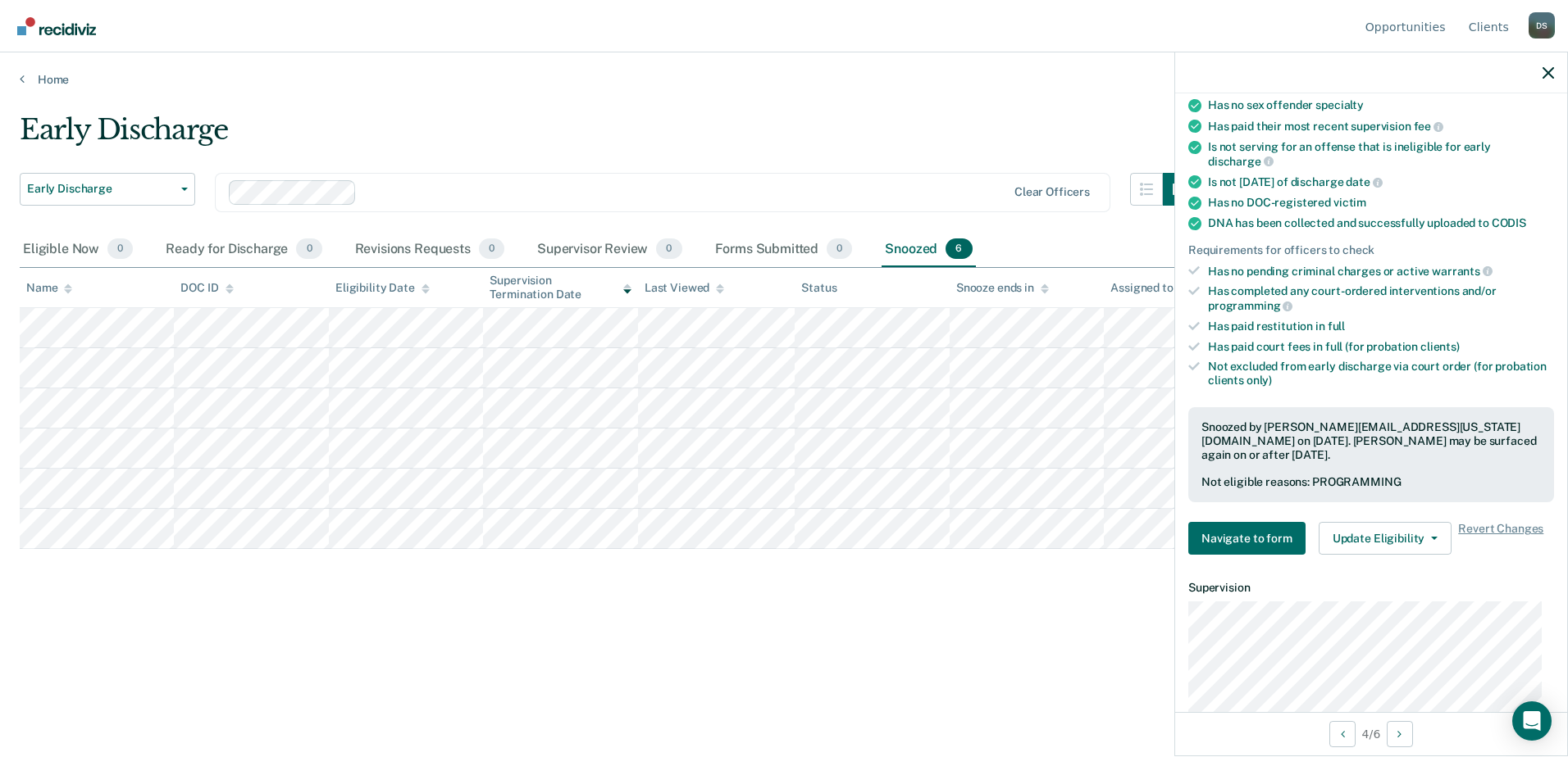
scroll to position [328, 0]
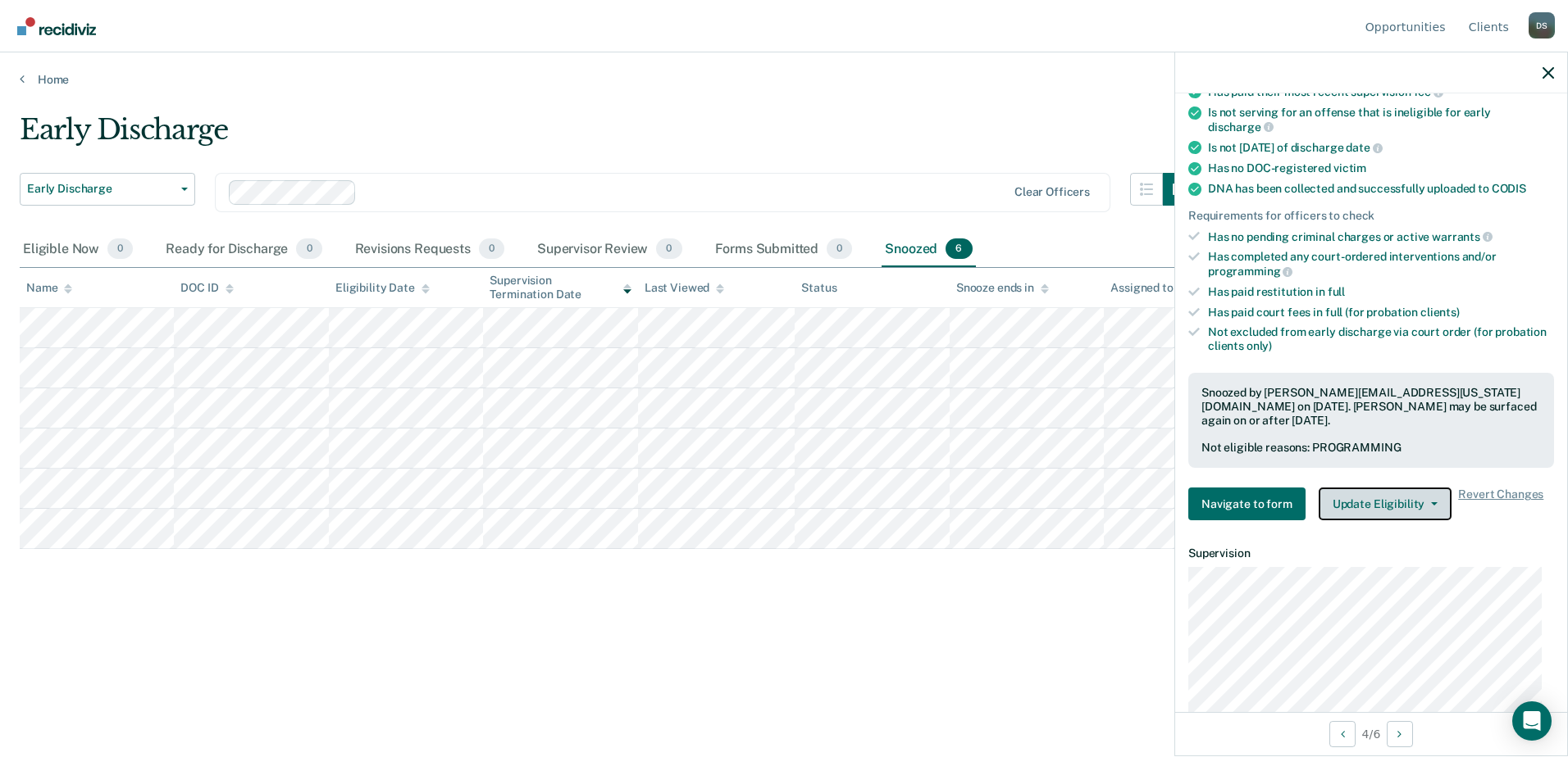
click at [1410, 505] on button "Update Eligibility" at bounding box center [1384, 505] width 133 height 33
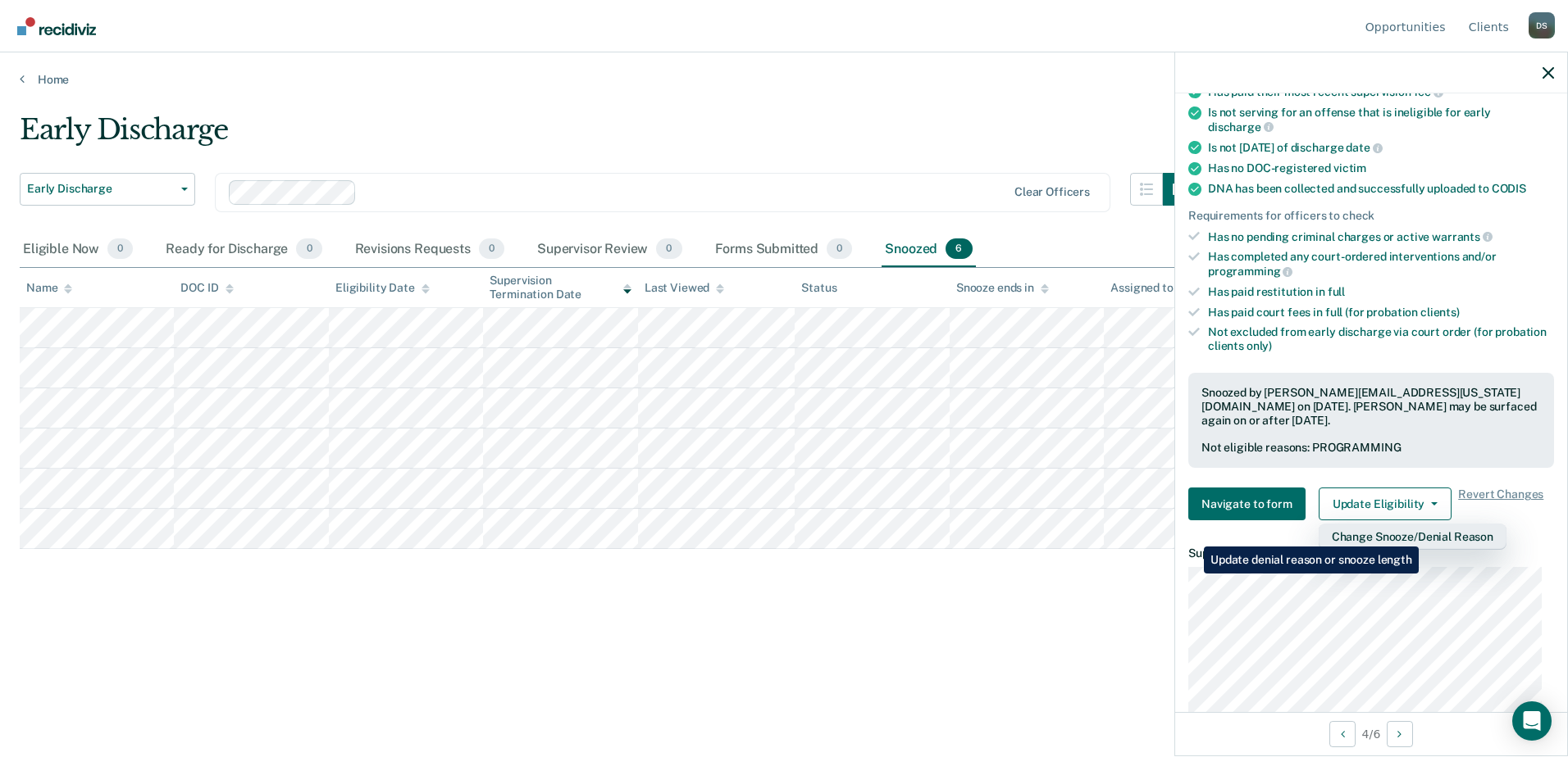
click at [1422, 534] on button "Change Snooze/Denial Reason" at bounding box center [1412, 537] width 188 height 27
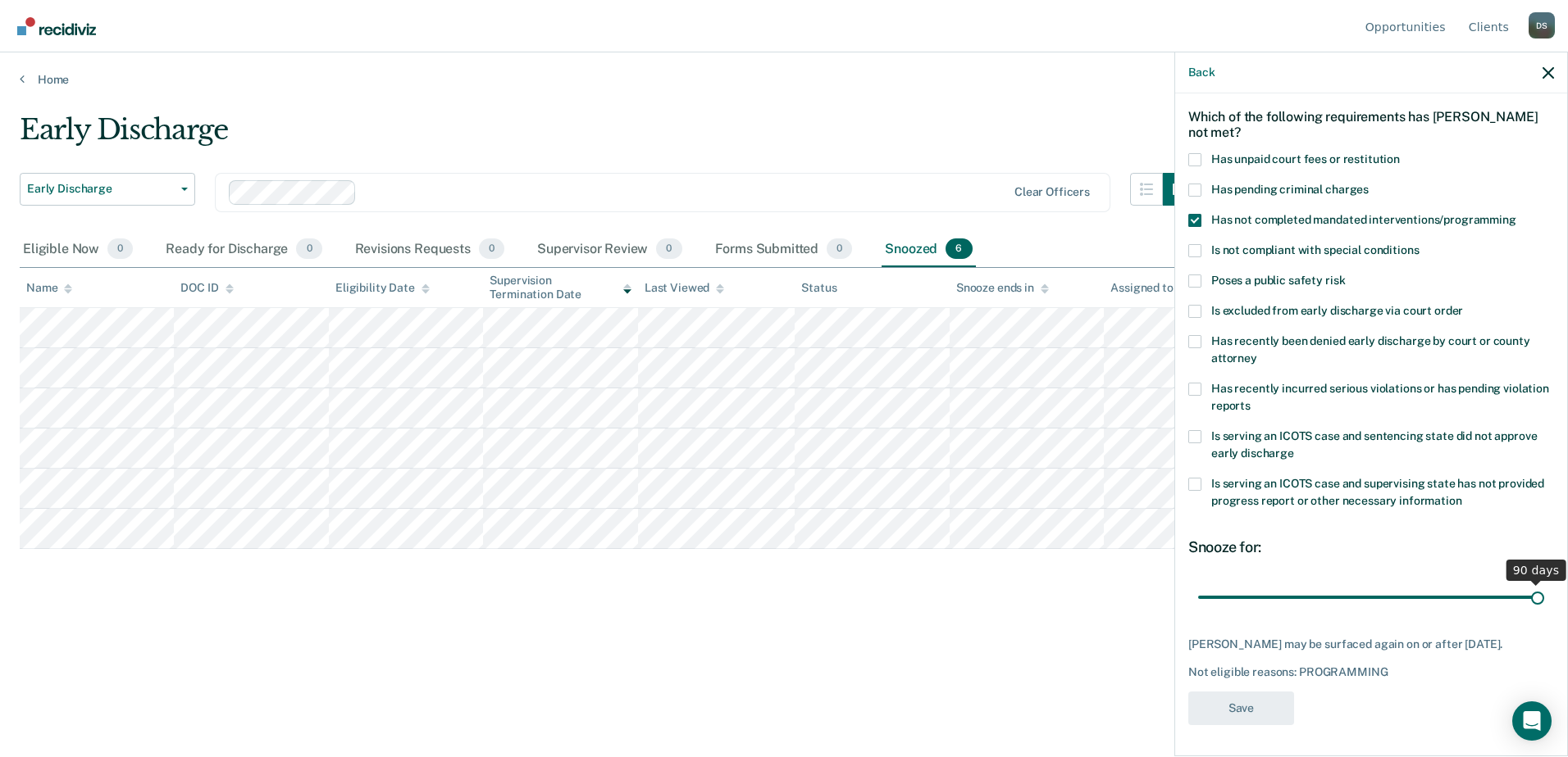
drag, startPoint x: 1525, startPoint y: 596, endPoint x: 1561, endPoint y: 589, distance: 36.7
click at [1544, 589] on input "range" at bounding box center [1371, 596] width 346 height 28
click at [1554, 78] on div "Back" at bounding box center [1371, 72] width 392 height 41
click at [1541, 74] on div "Back" at bounding box center [1371, 72] width 392 height 41
click at [1546, 73] on icon "button" at bounding box center [1548, 72] width 12 height 12
